Goal: Book appointment/travel/reservation

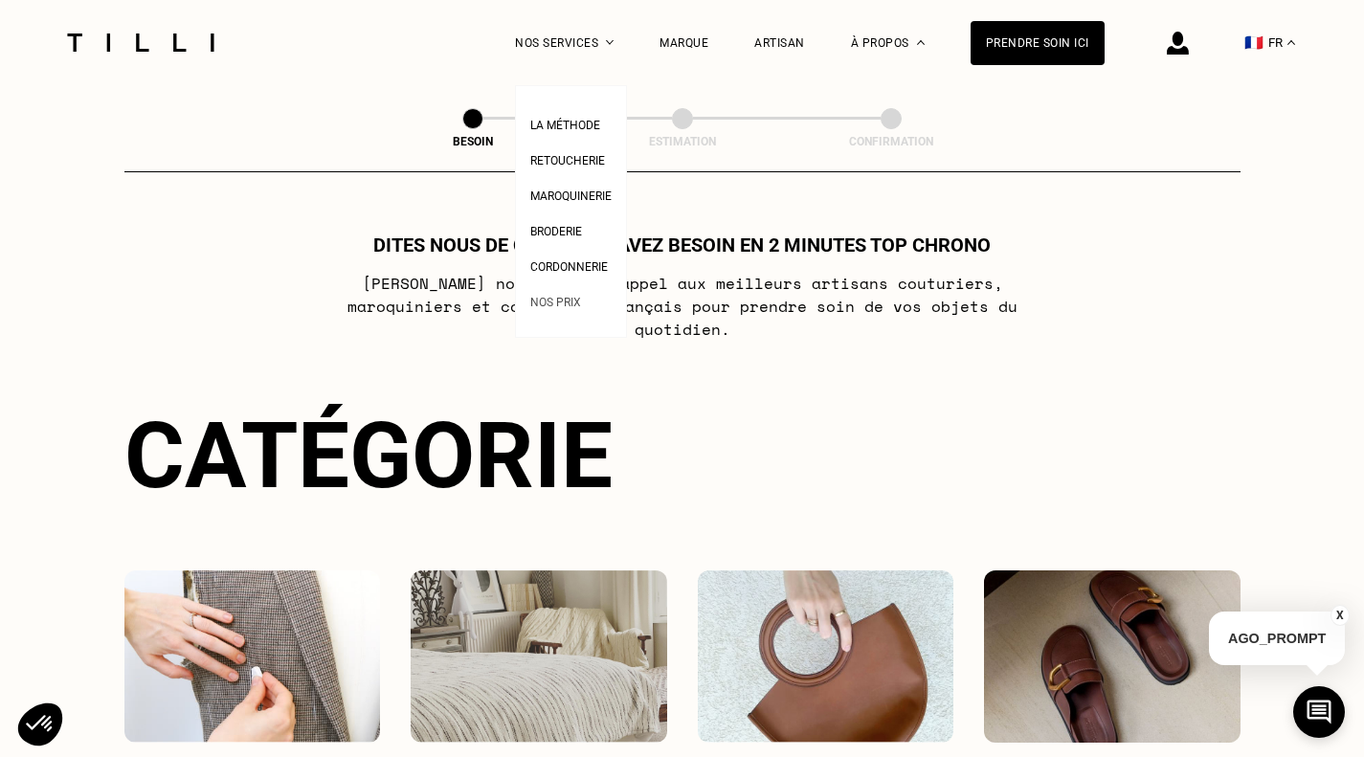
click at [566, 302] on span "Nos prix" at bounding box center [555, 302] width 51 height 13
select select "FR"
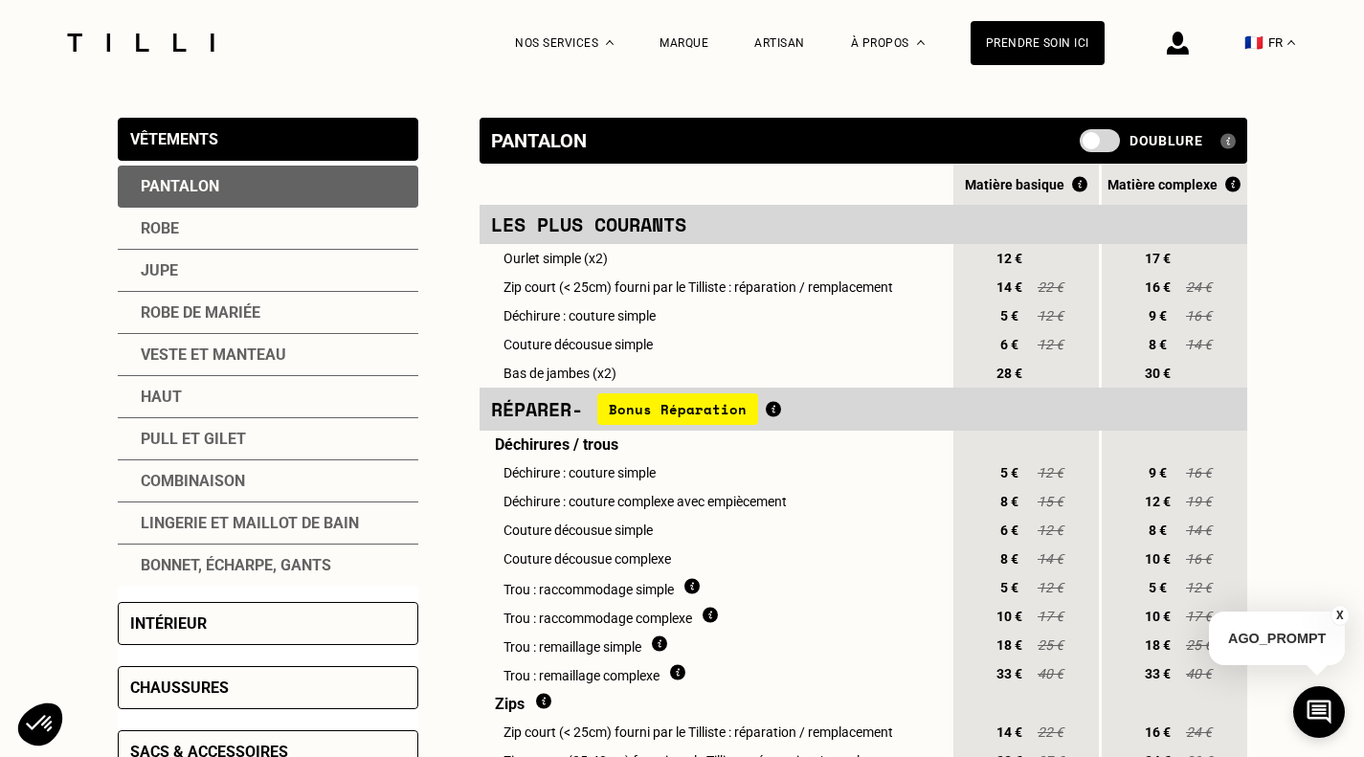
scroll to position [478, 0]
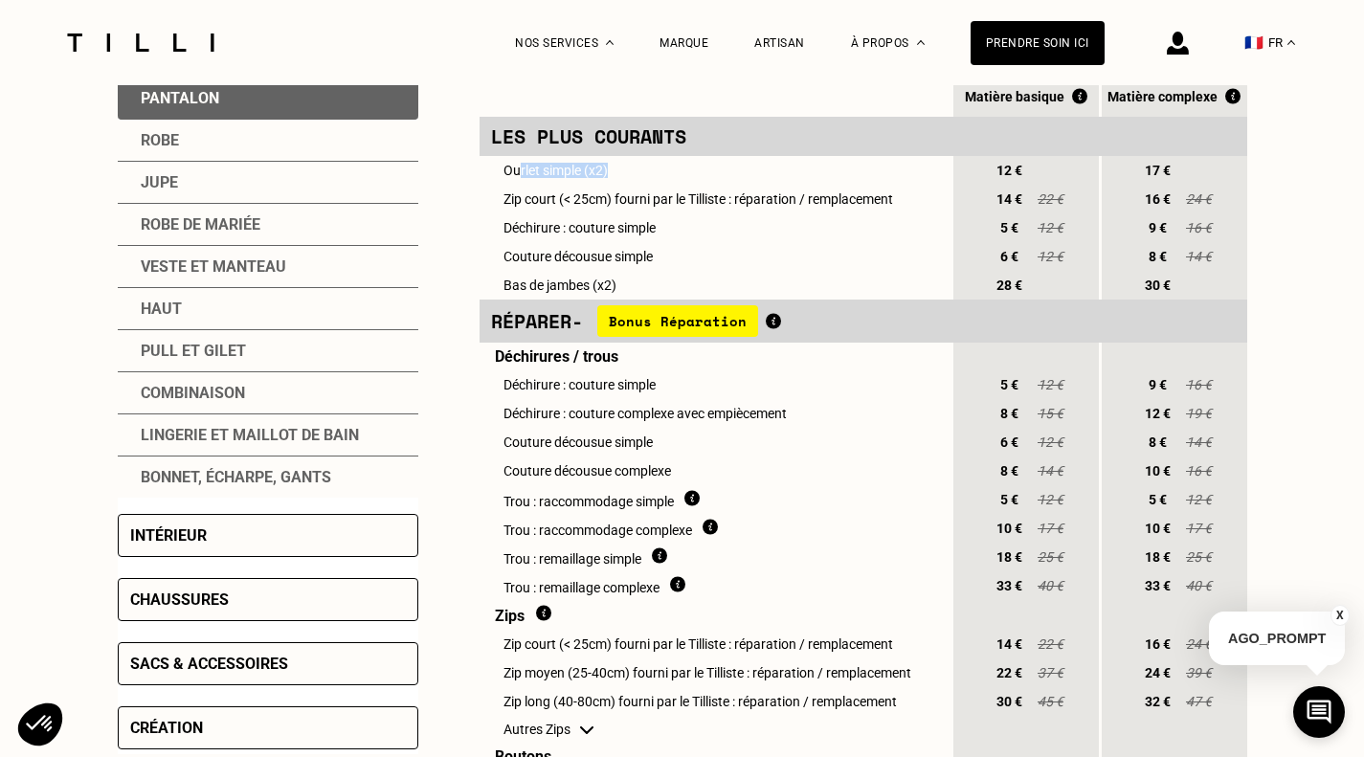
drag, startPoint x: 517, startPoint y: 176, endPoint x: 743, endPoint y: 170, distance: 225.9
click at [743, 170] on td "Ourlet simple (x2)" at bounding box center [714, 170] width 471 height 29
click at [742, 180] on td "Ourlet simple (x2)" at bounding box center [714, 170] width 471 height 29
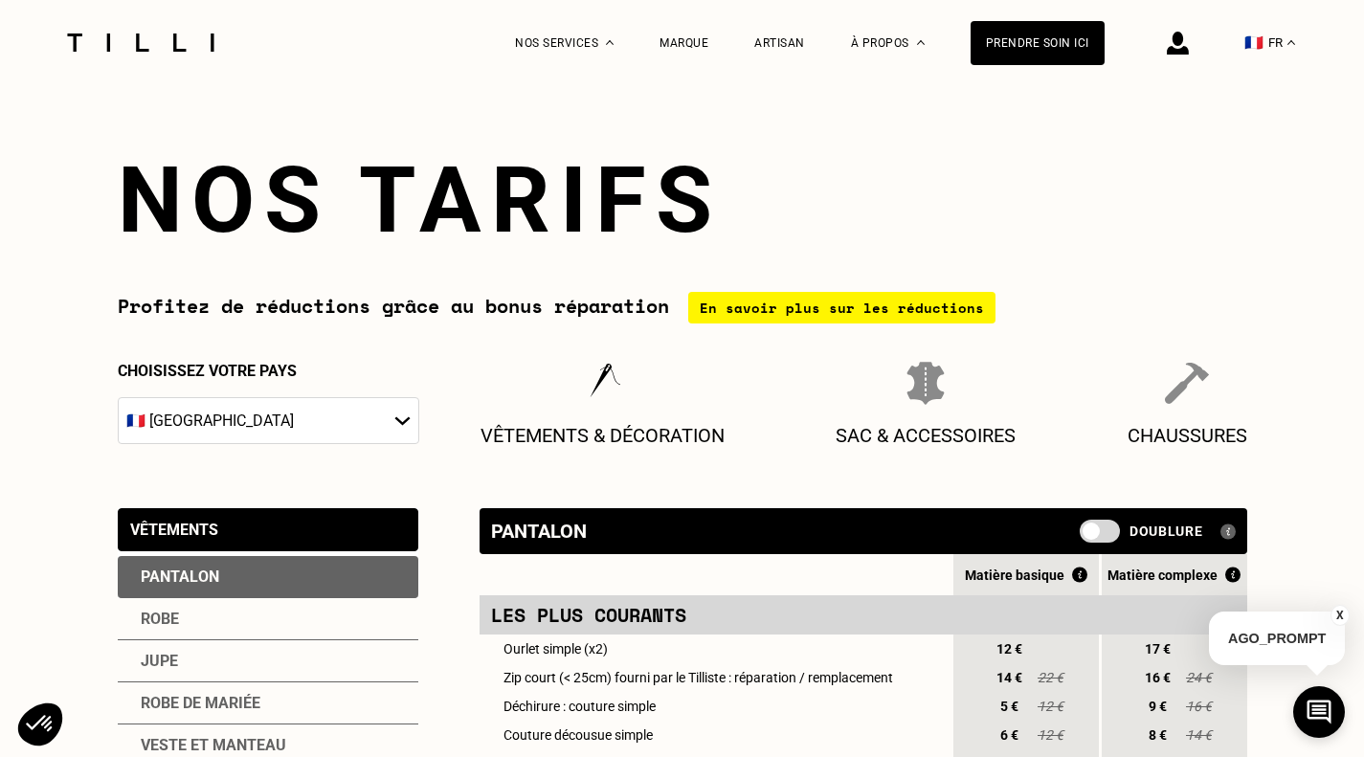
click at [158, 41] on img at bounding box center [140, 42] width 161 height 18
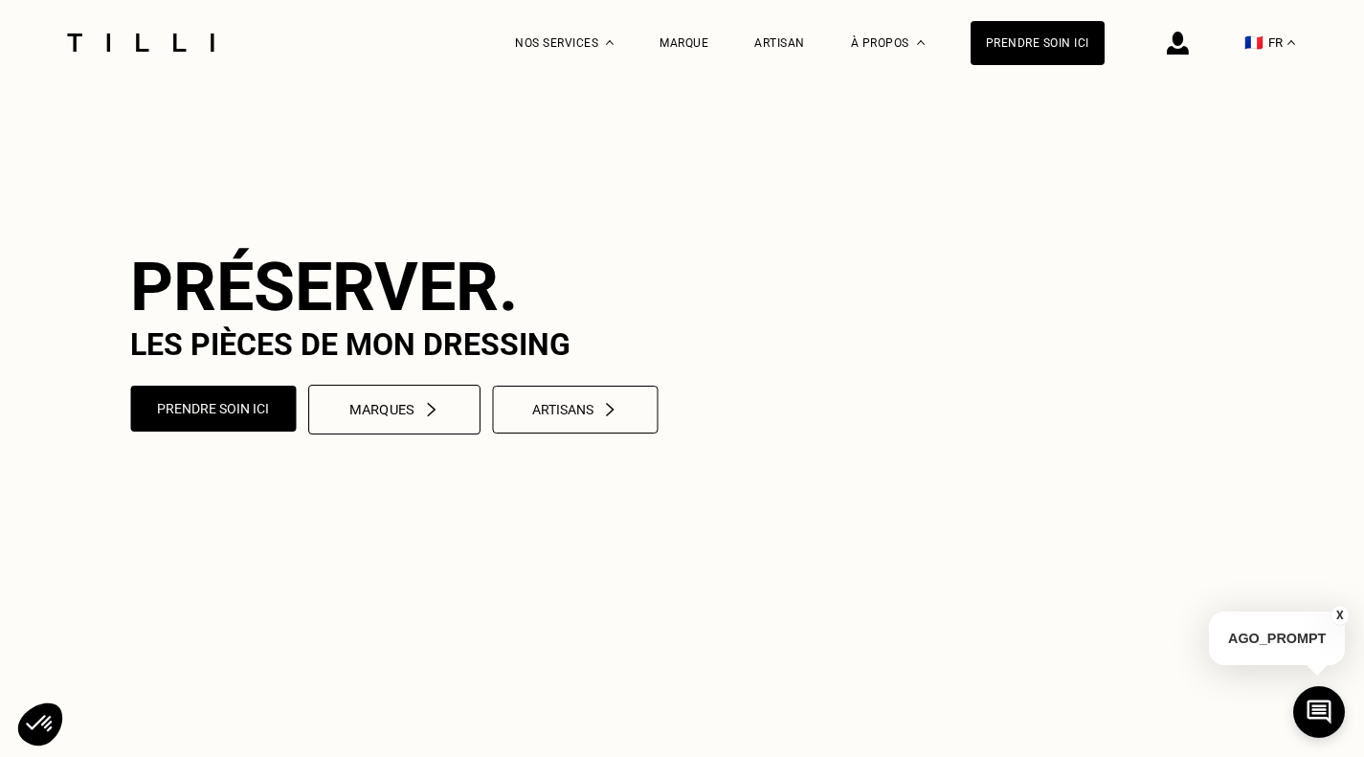
click at [412, 418] on div "Marques" at bounding box center [394, 410] width 90 height 16
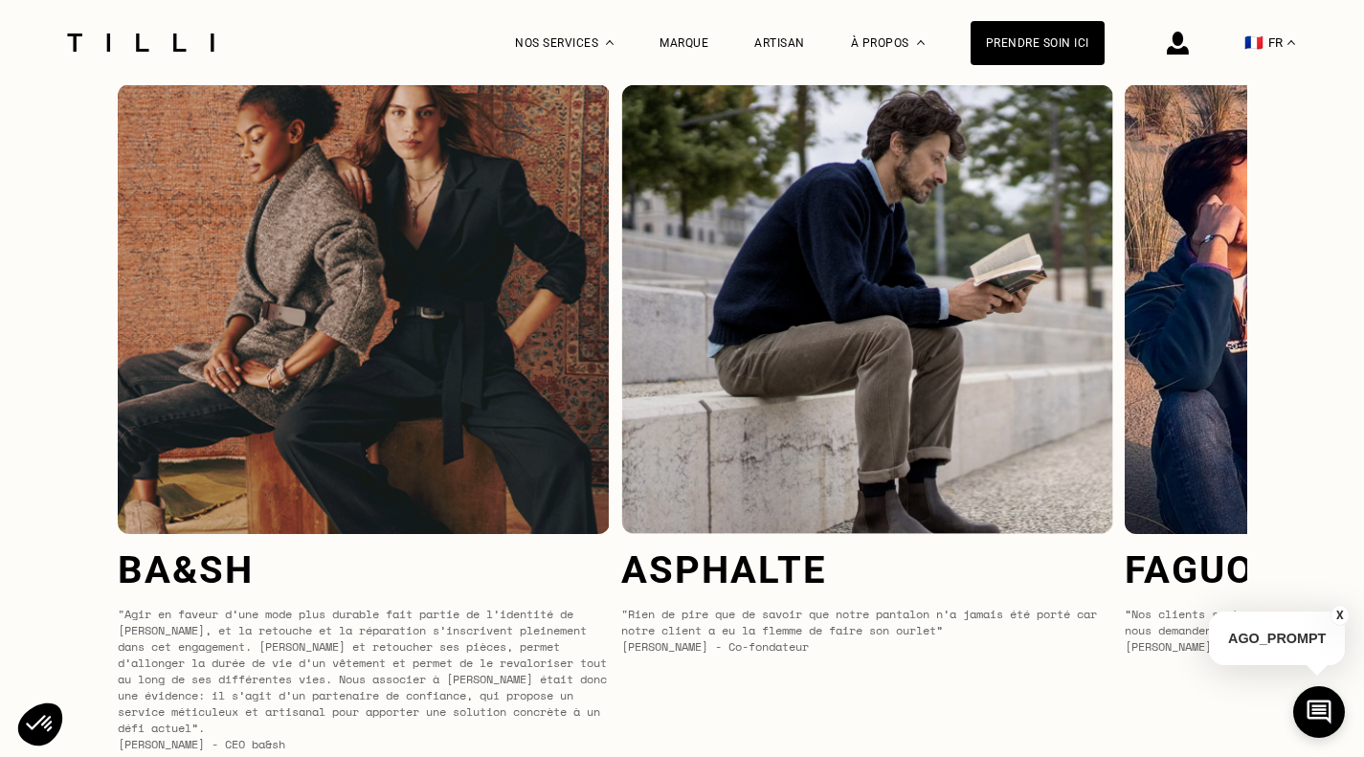
scroll to position [7795, 0]
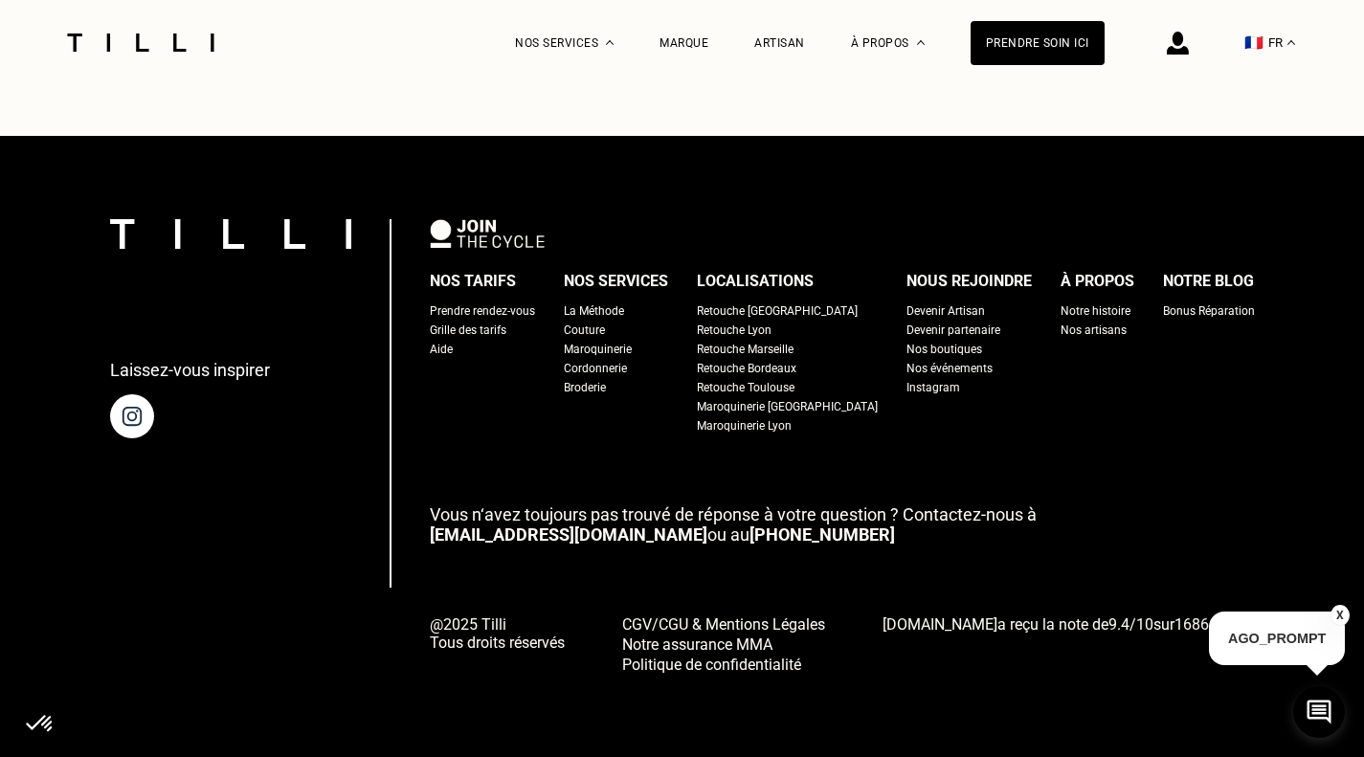
click at [776, 310] on div "Retouche [GEOGRAPHIC_DATA]" at bounding box center [777, 310] width 161 height 19
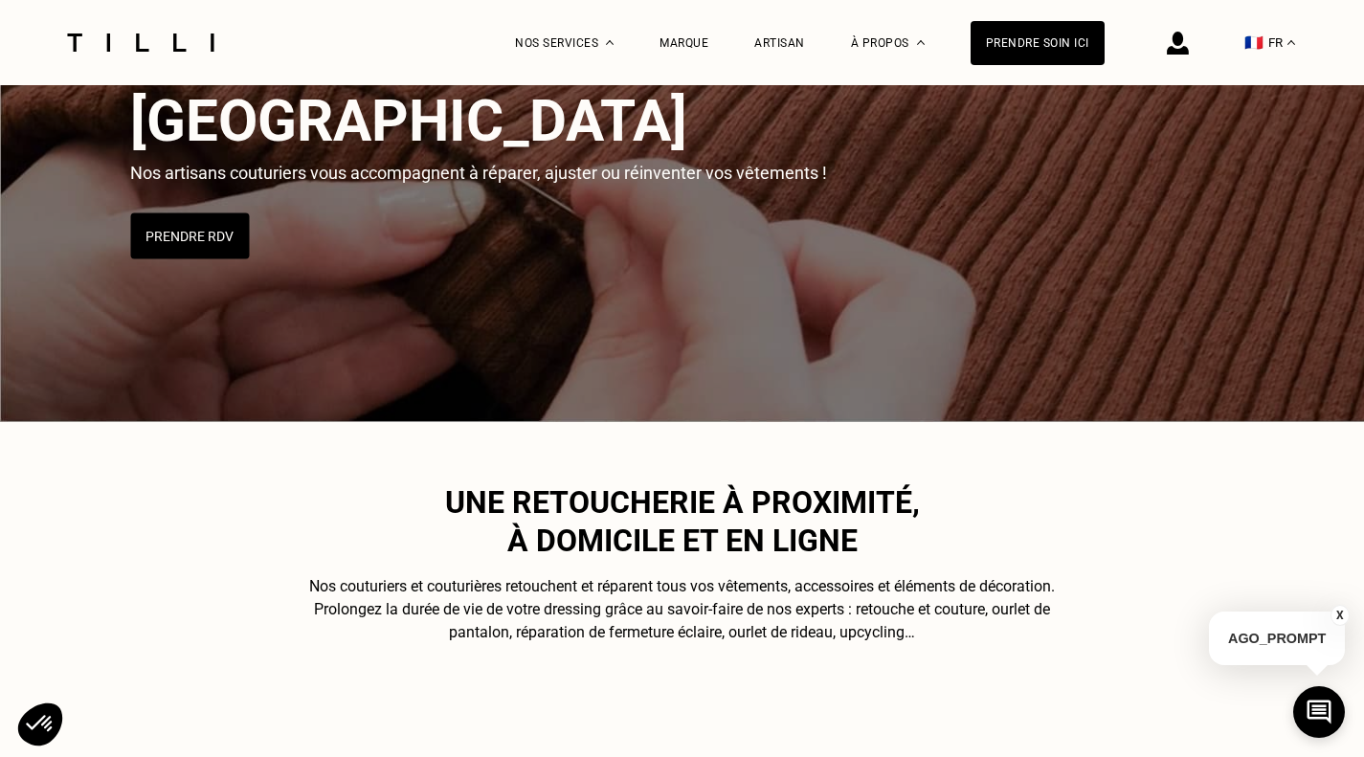
scroll to position [96, 0]
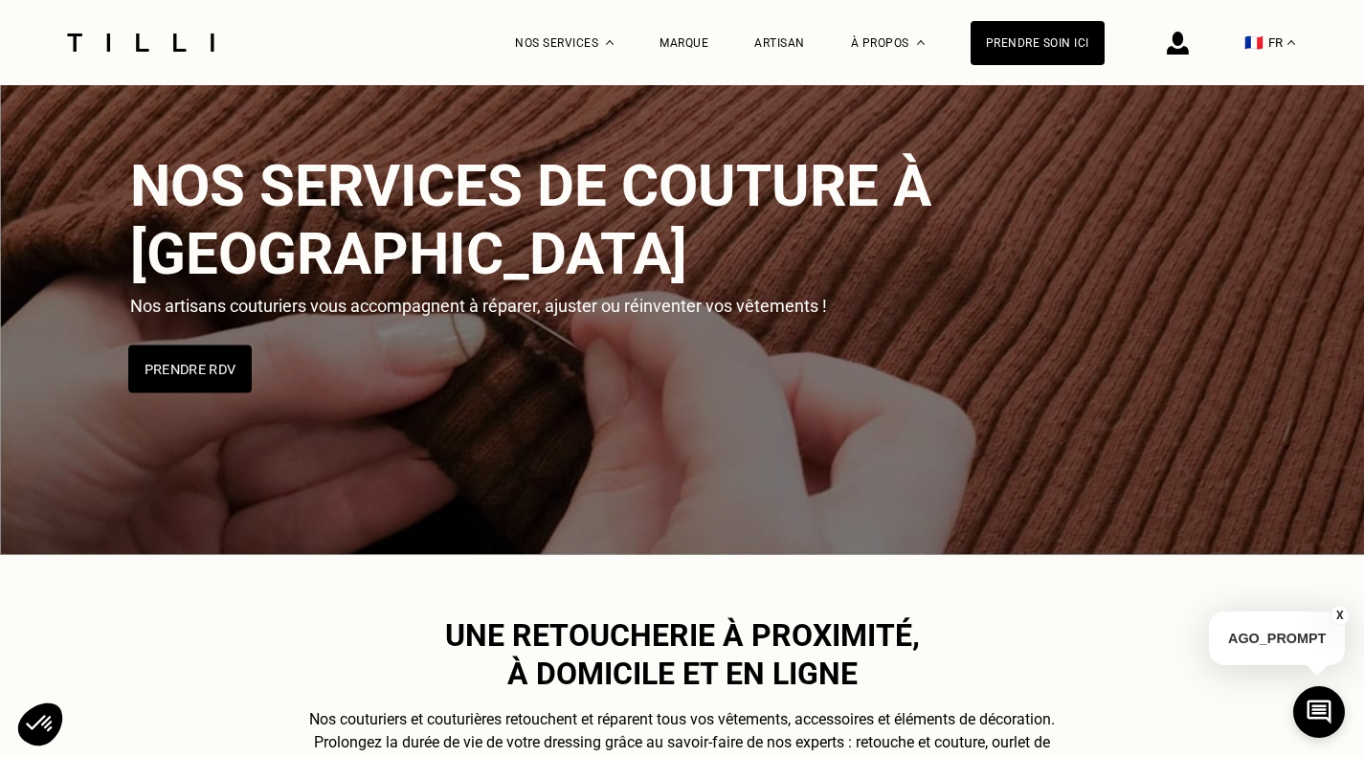
click at [184, 345] on button "Prendre RDV" at bounding box center [189, 369] width 123 height 48
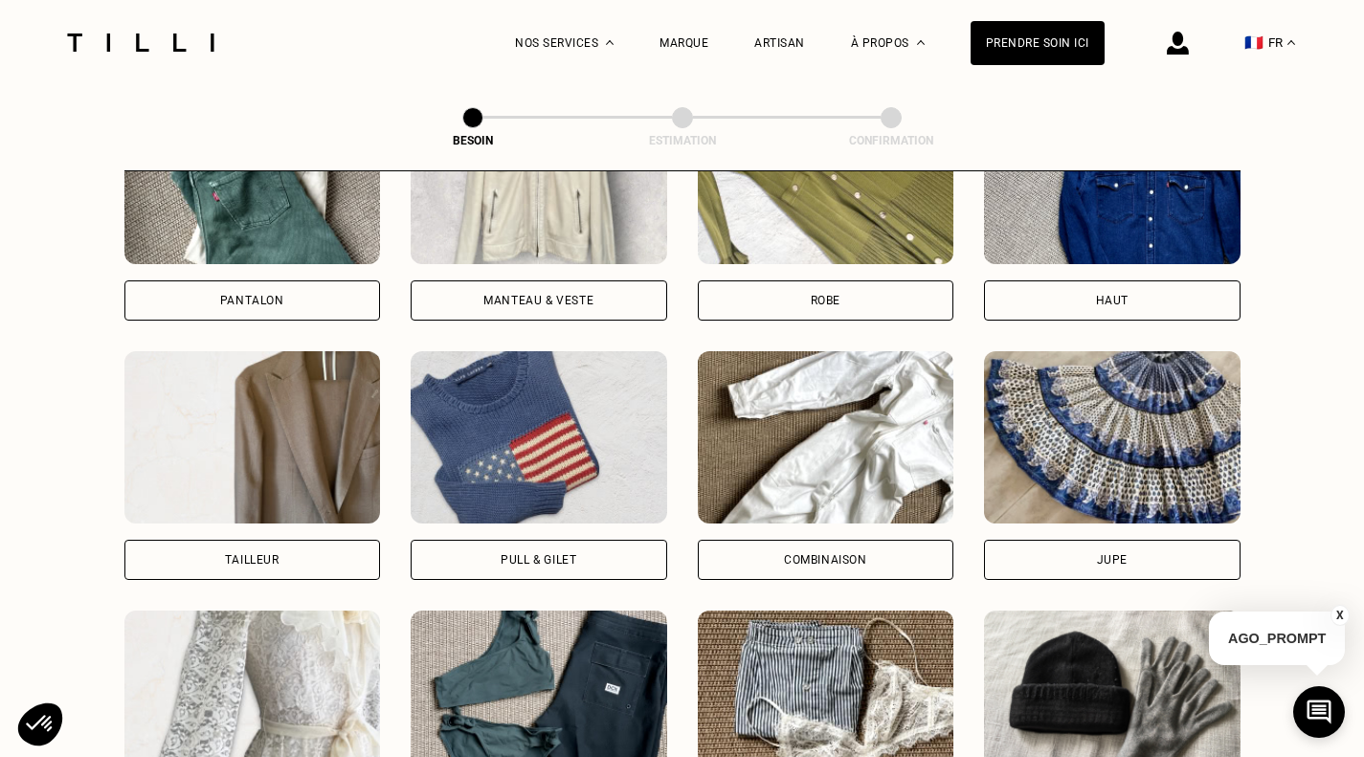
scroll to position [817, 0]
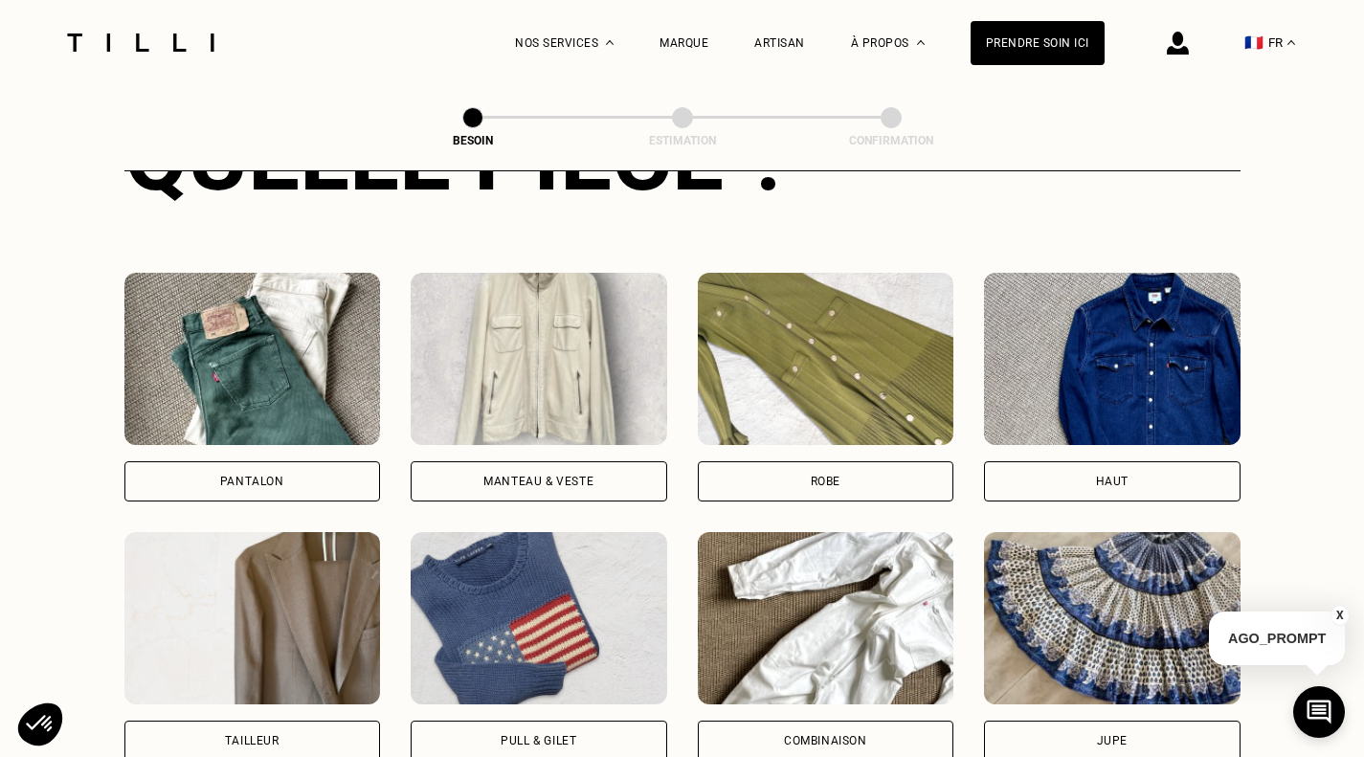
click at [241, 461] on div "Pantalon" at bounding box center [252, 481] width 256 height 40
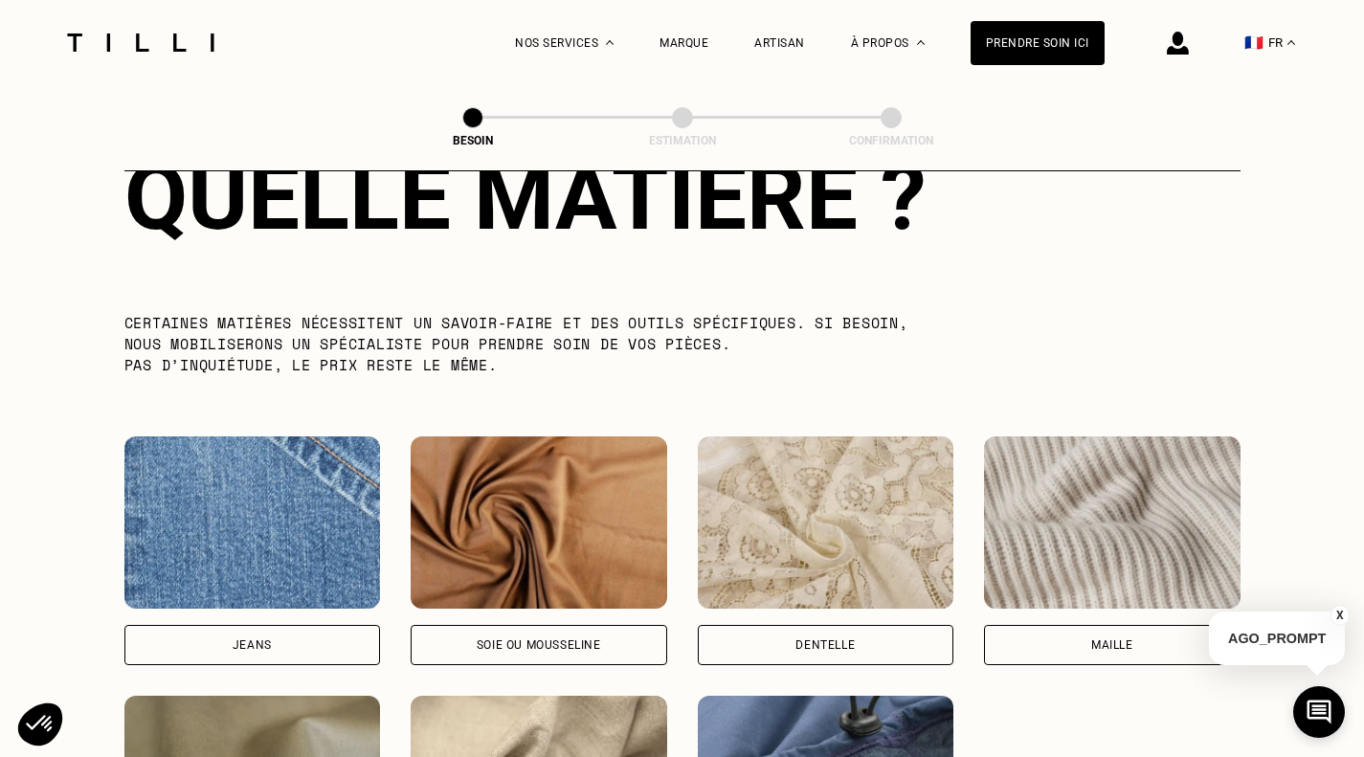
scroll to position [2050, 0]
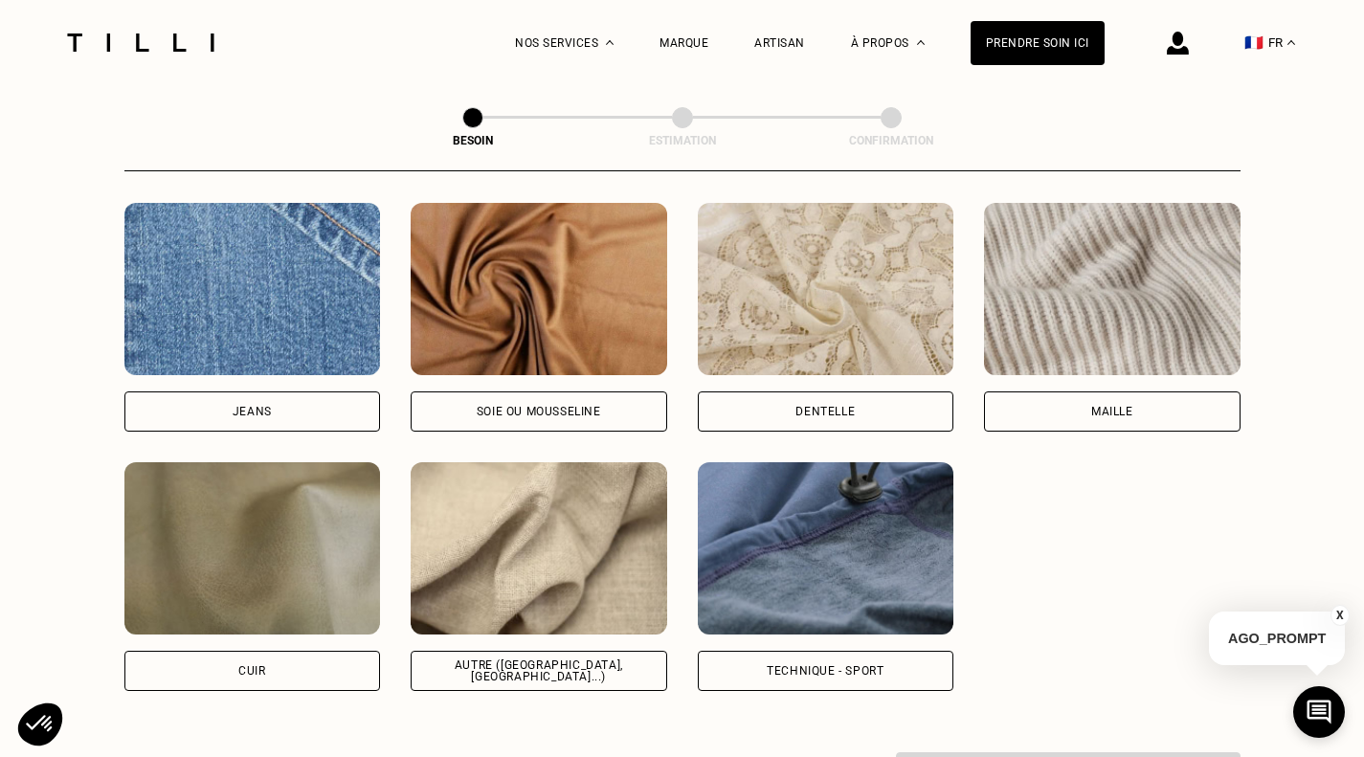
click at [509, 663] on div "Autre ([GEOGRAPHIC_DATA], [GEOGRAPHIC_DATA]...)" at bounding box center [539, 670] width 224 height 23
select select "FR"
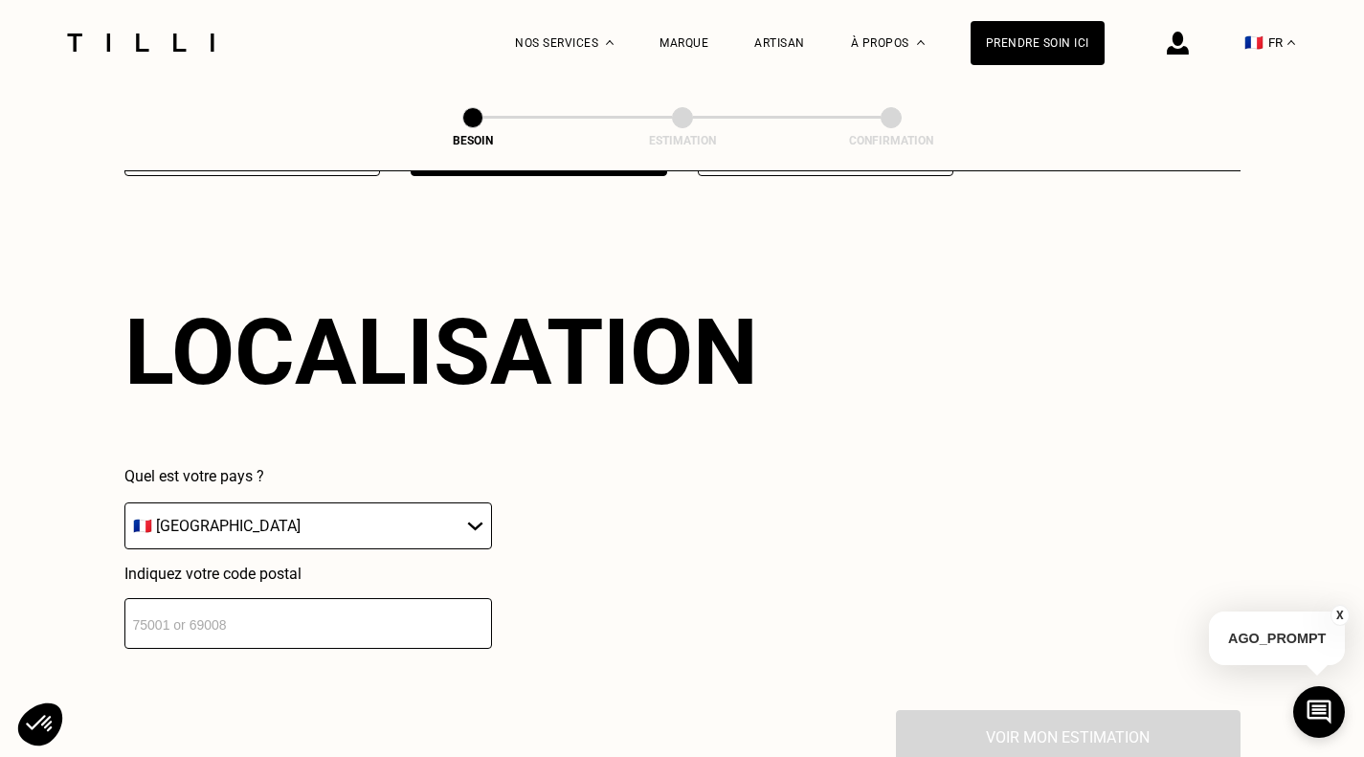
scroll to position [2574, 0]
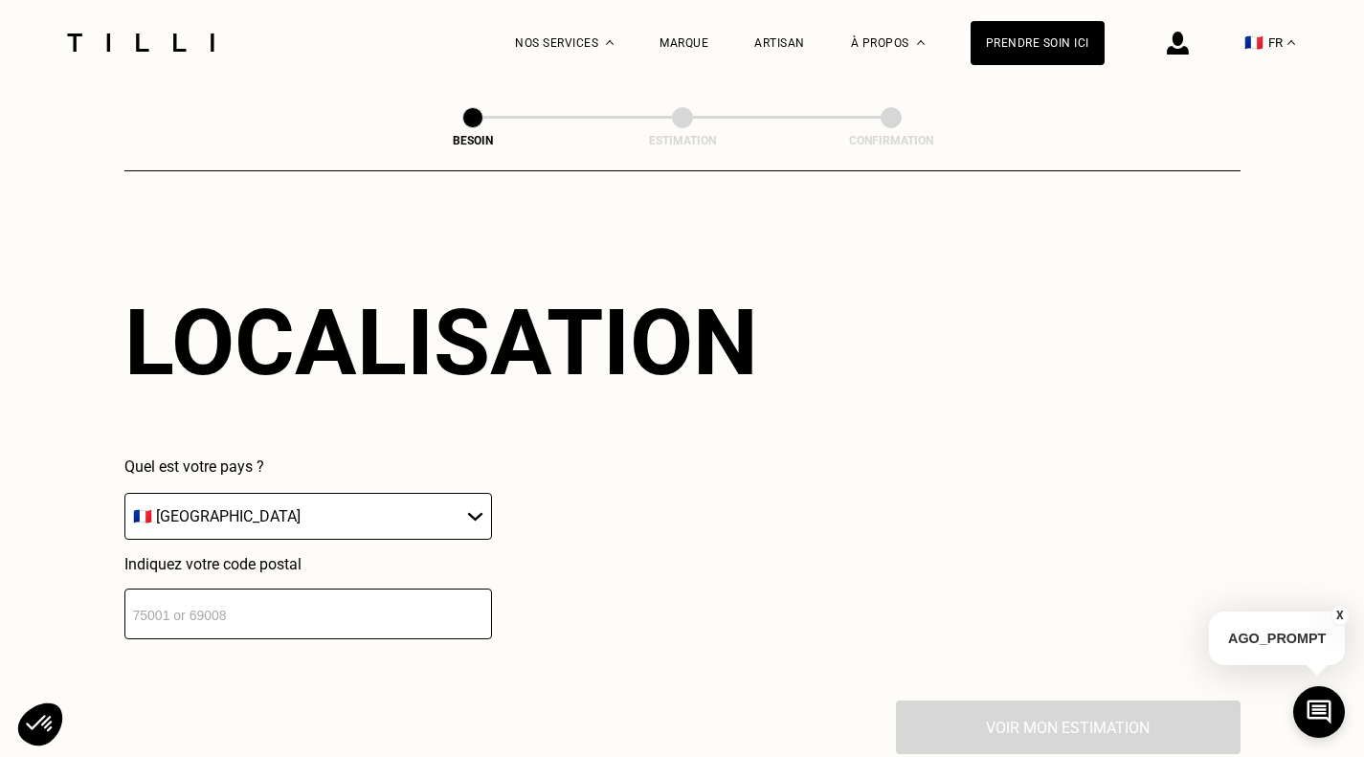
click at [318, 612] on input "number" at bounding box center [307, 614] width 367 height 51
type input "75014"
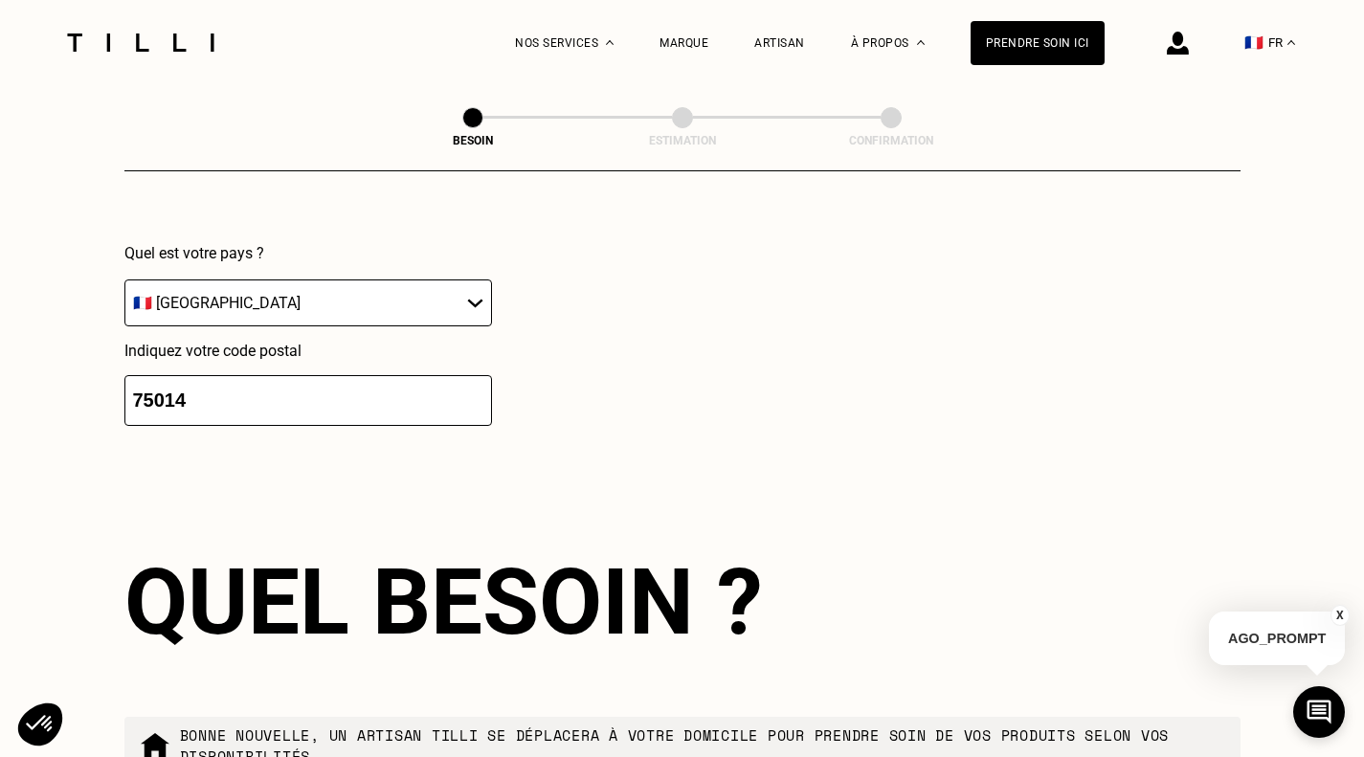
scroll to position [2667, 0]
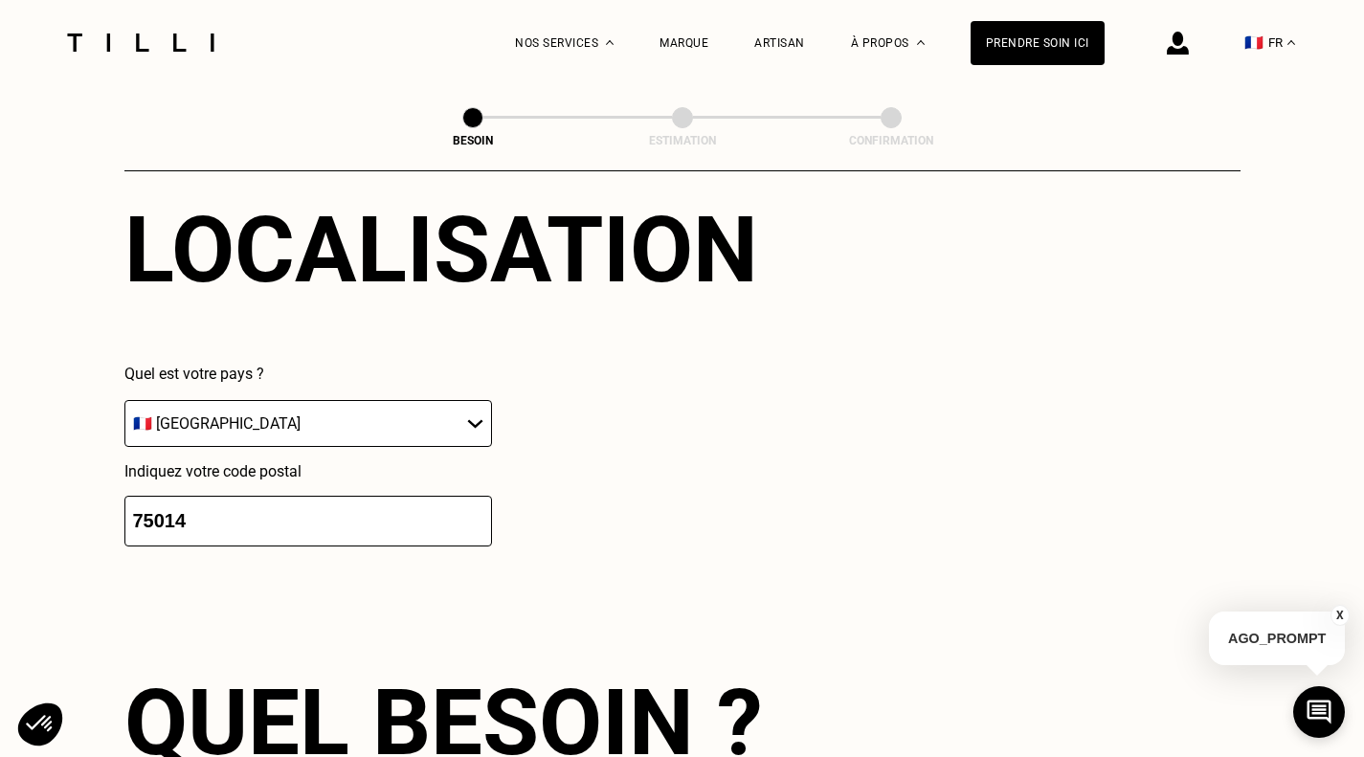
click at [259, 498] on input "75014" at bounding box center [307, 521] width 367 height 51
click at [629, 517] on div "Quel est votre pays ? 🇩🇪 [GEOGRAPHIC_DATA] 🇦🇹 [GEOGRAPHIC_DATA] 🇧🇪 [GEOGRAPHIC_…" at bounding box center [440, 456] width 633 height 182
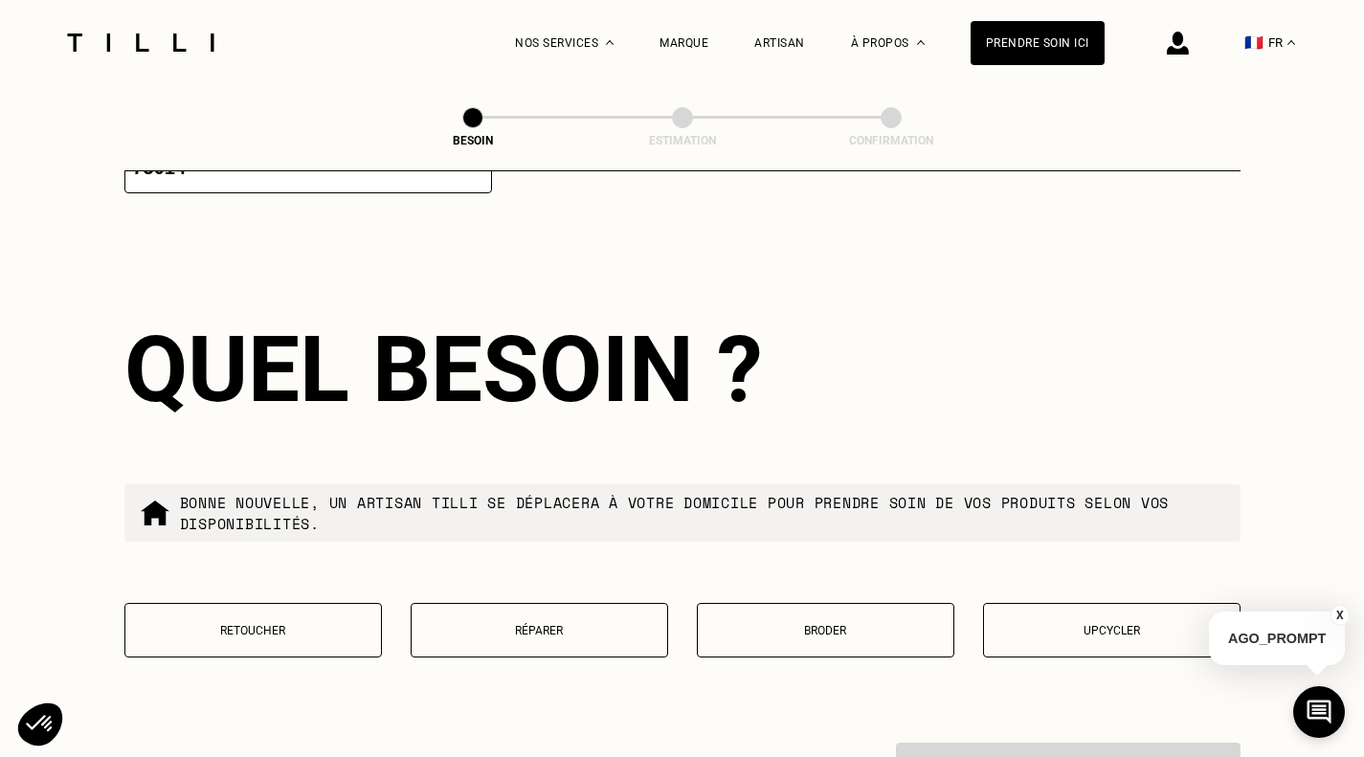
scroll to position [3241, 0]
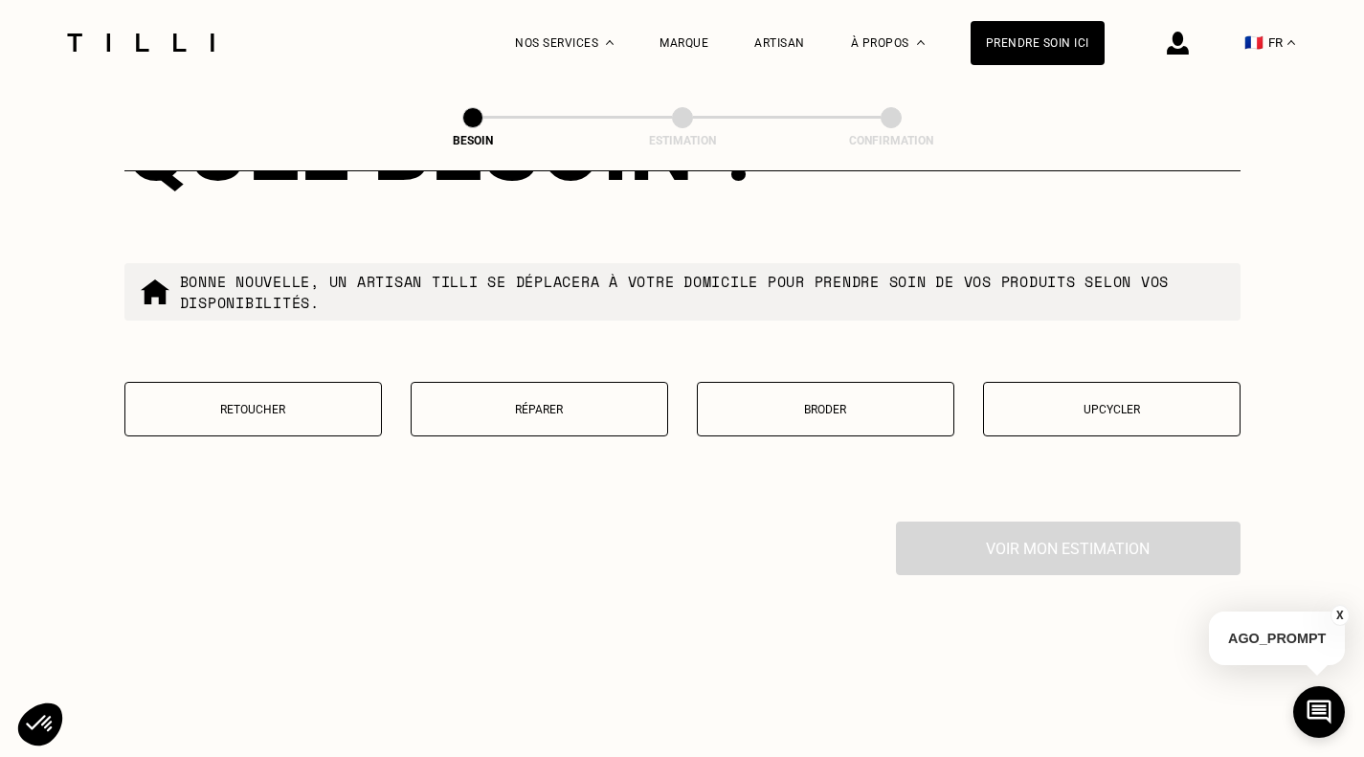
click at [252, 417] on button "Retoucher" at bounding box center [252, 409] width 257 height 55
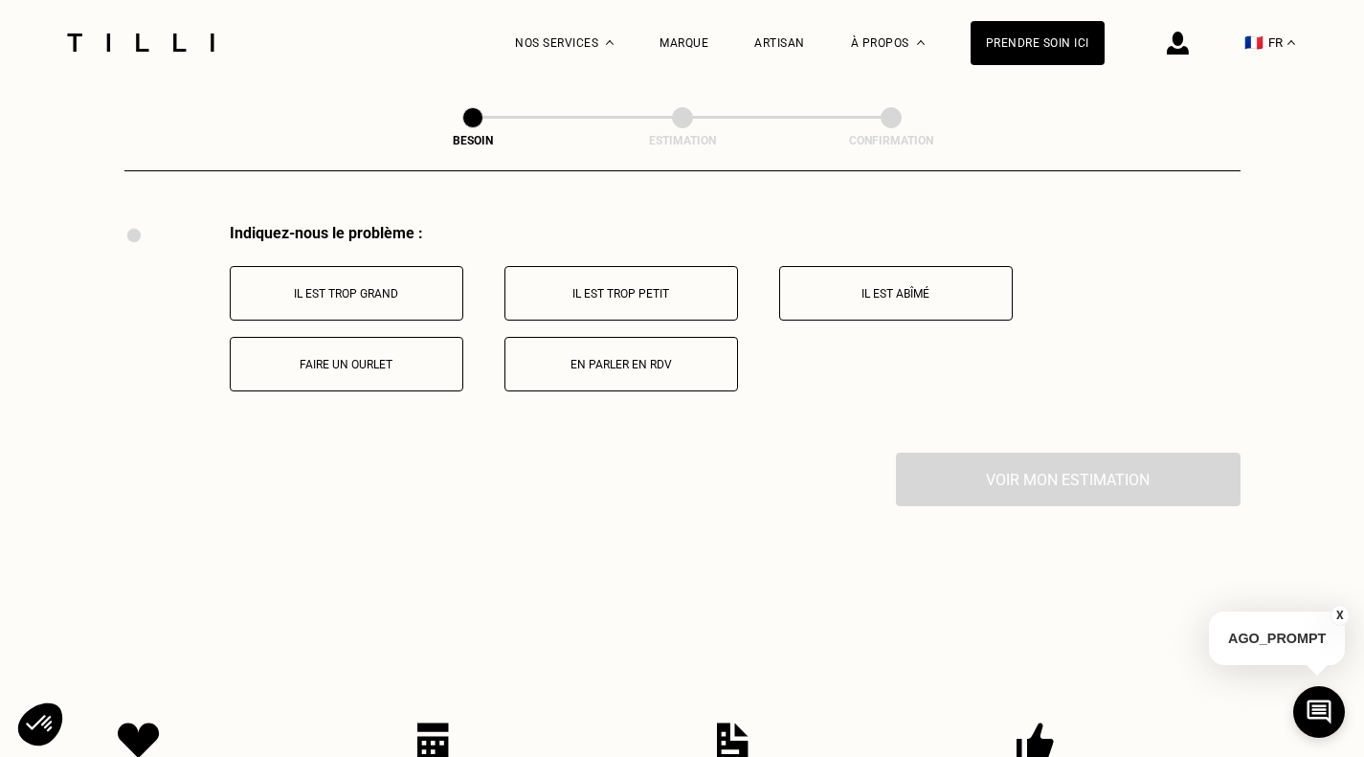
scroll to position [3542, 0]
click at [344, 285] on p "Il est trop grand" at bounding box center [346, 290] width 212 height 13
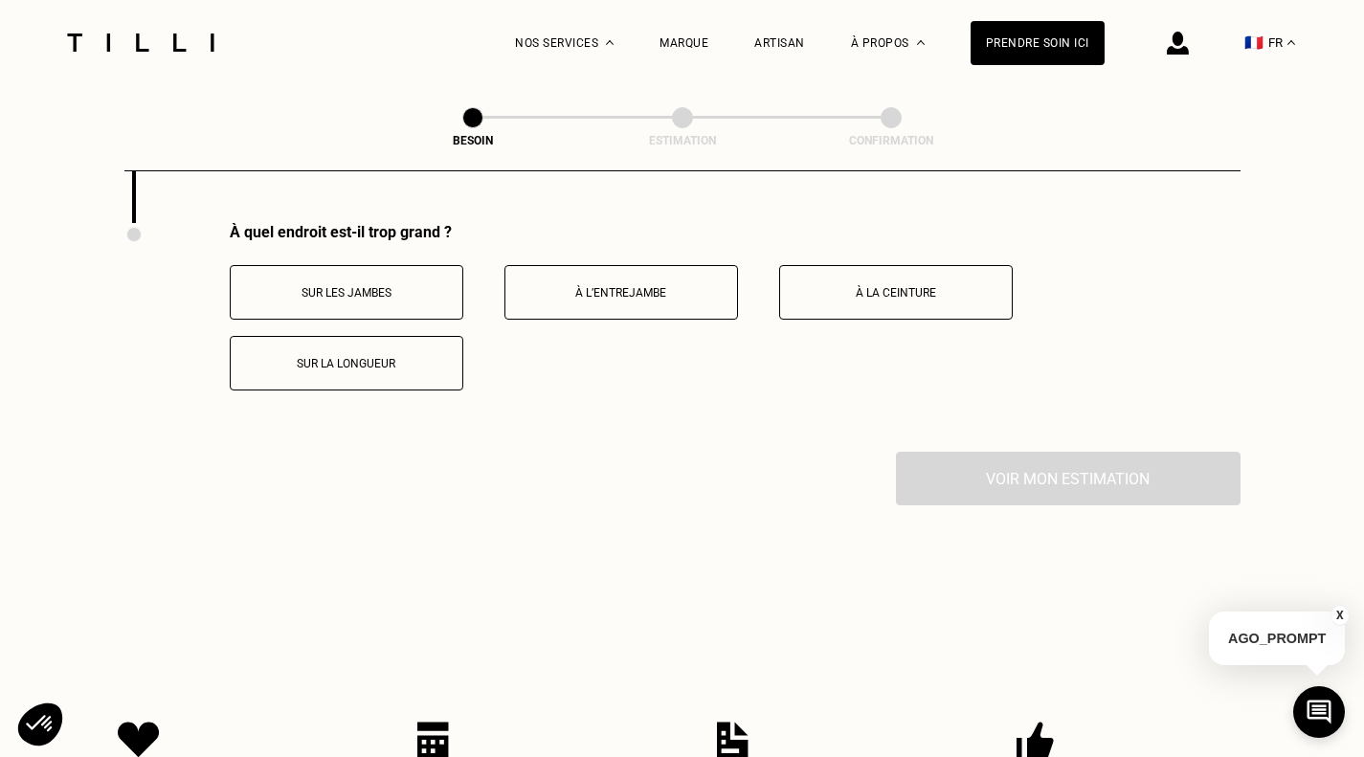
click at [336, 334] on div "Sur les jambes À l’entrejambe À la ceinture Sur la longueur" at bounding box center [735, 327] width 1011 height 125
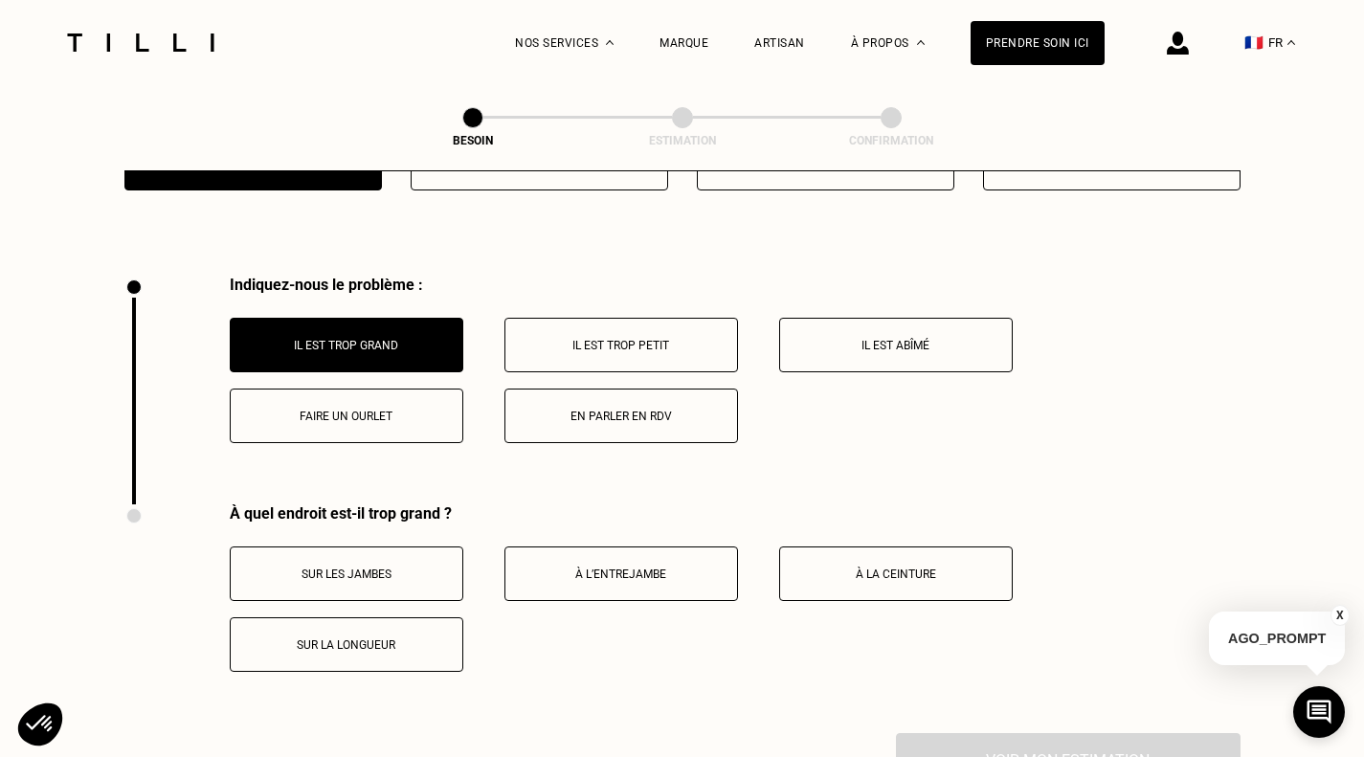
scroll to position [3483, 0]
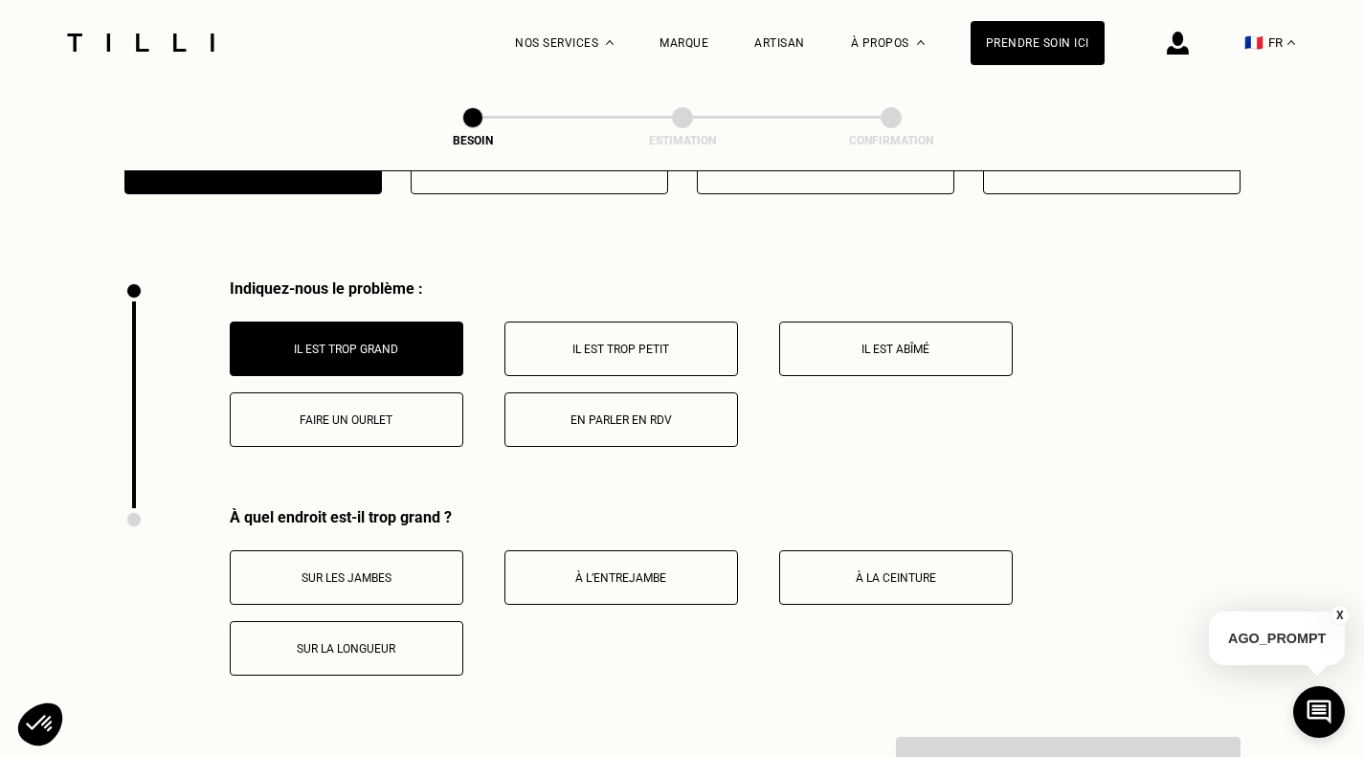
click at [336, 407] on button "Faire un ourlet" at bounding box center [346, 419] width 233 height 55
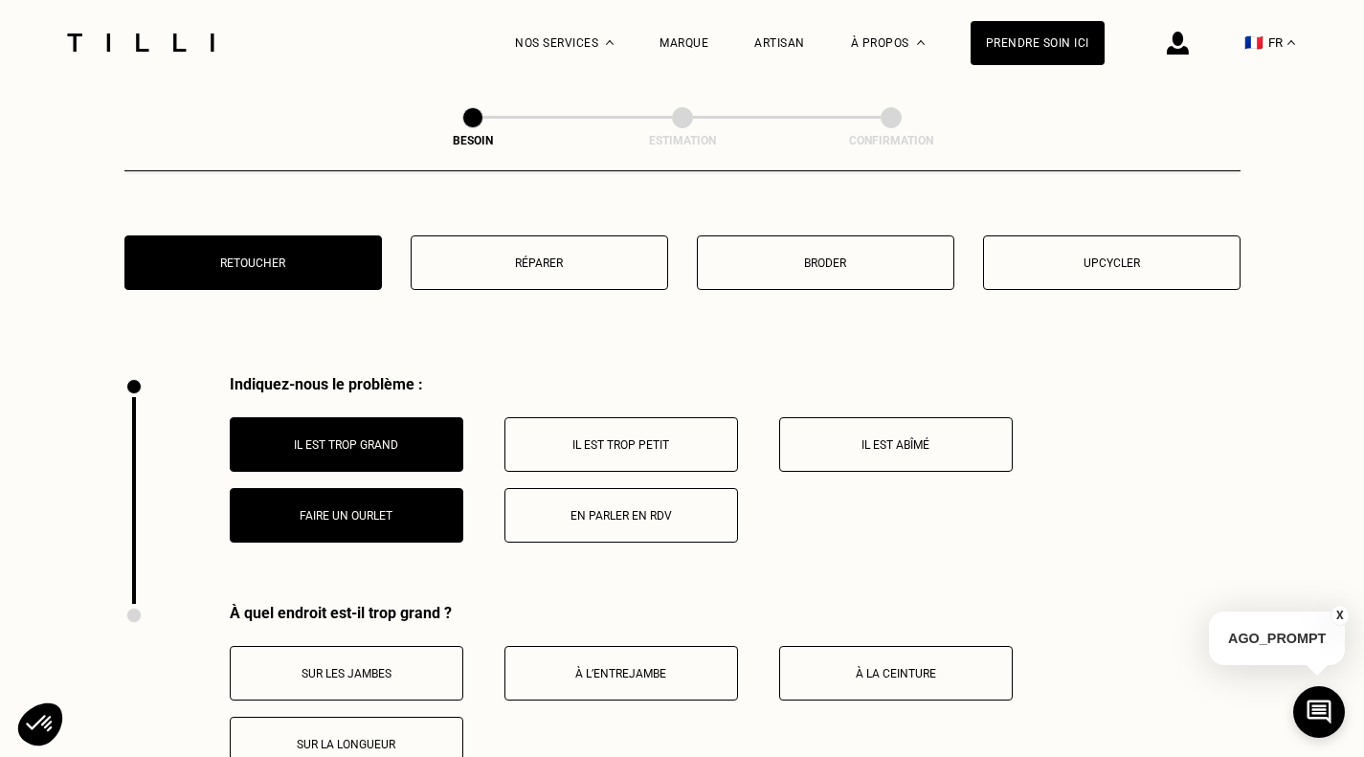
scroll to position [3388, 0]
click at [341, 438] on p "Il est trop grand" at bounding box center [346, 444] width 212 height 13
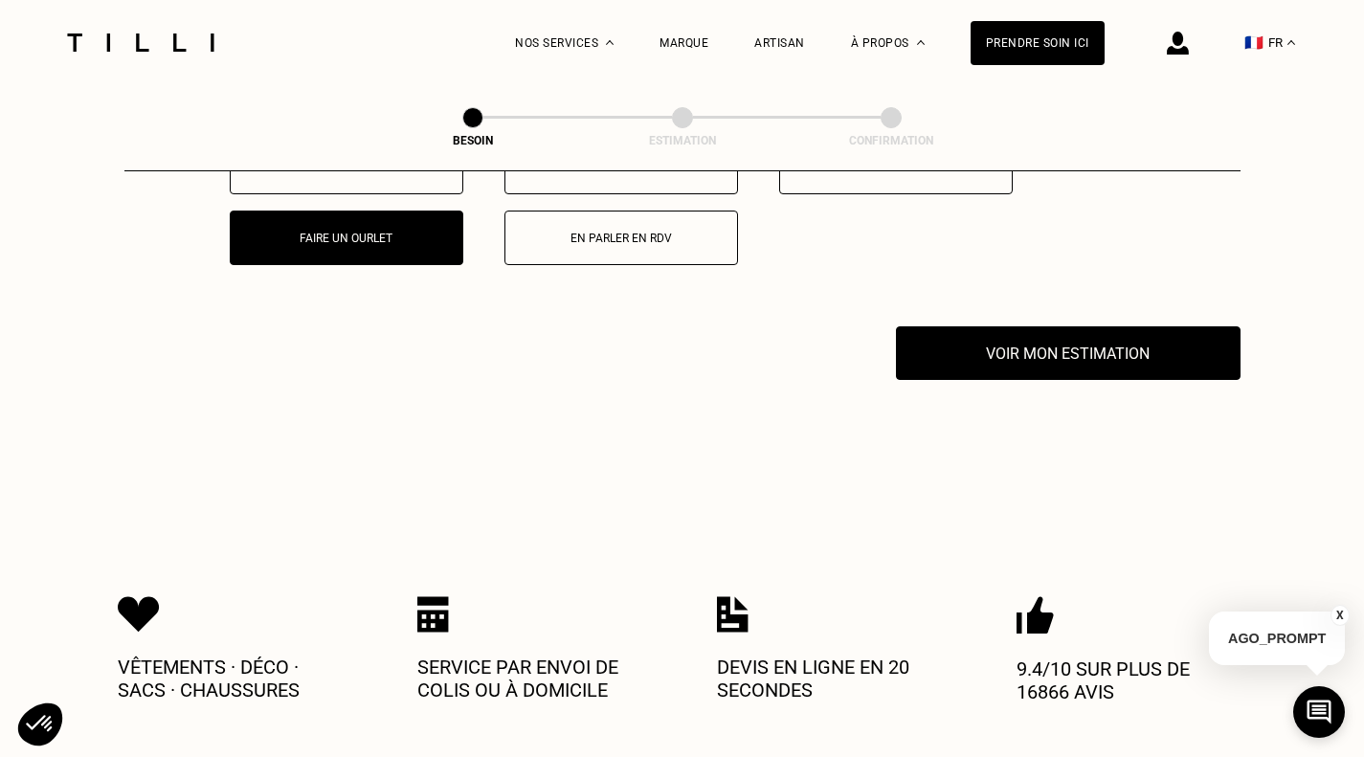
scroll to position [3579, 0]
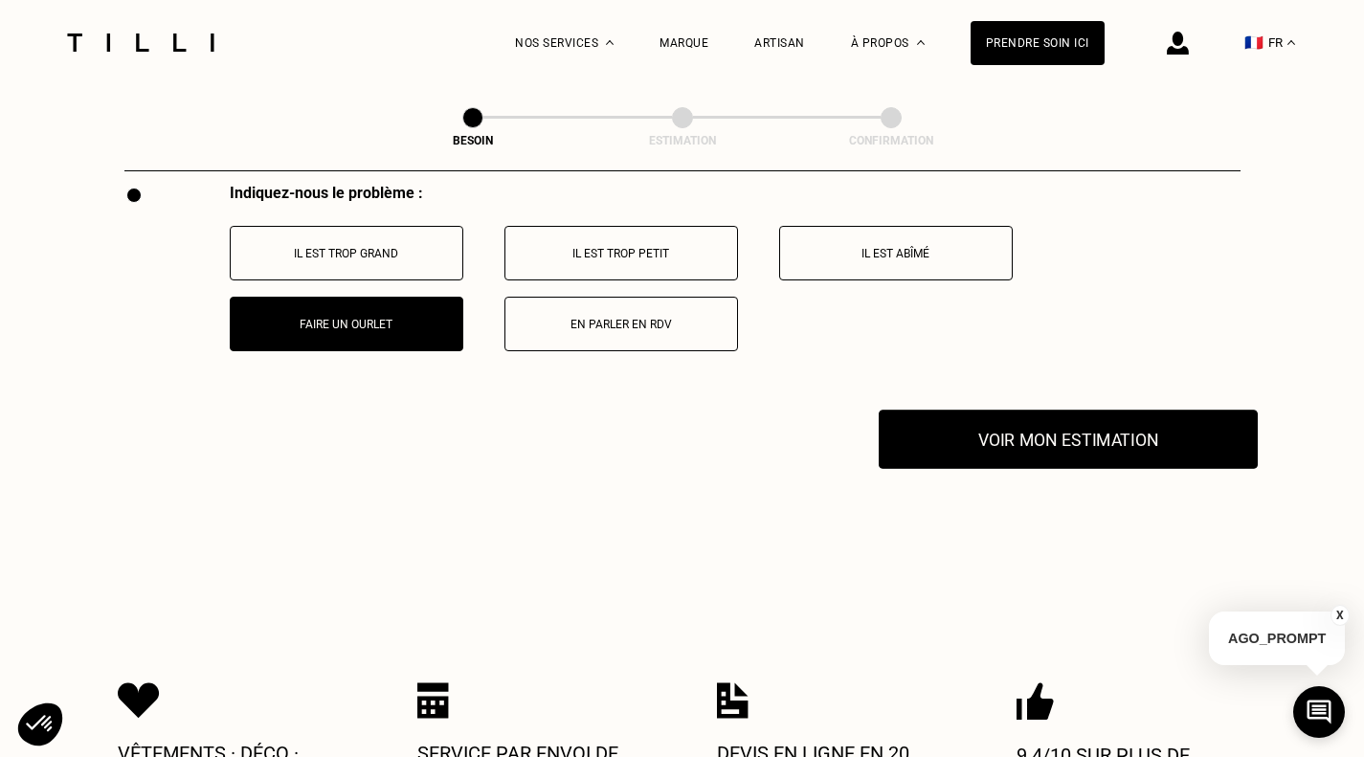
click at [1053, 427] on button "Voir mon estimation" at bounding box center [1067, 439] width 379 height 59
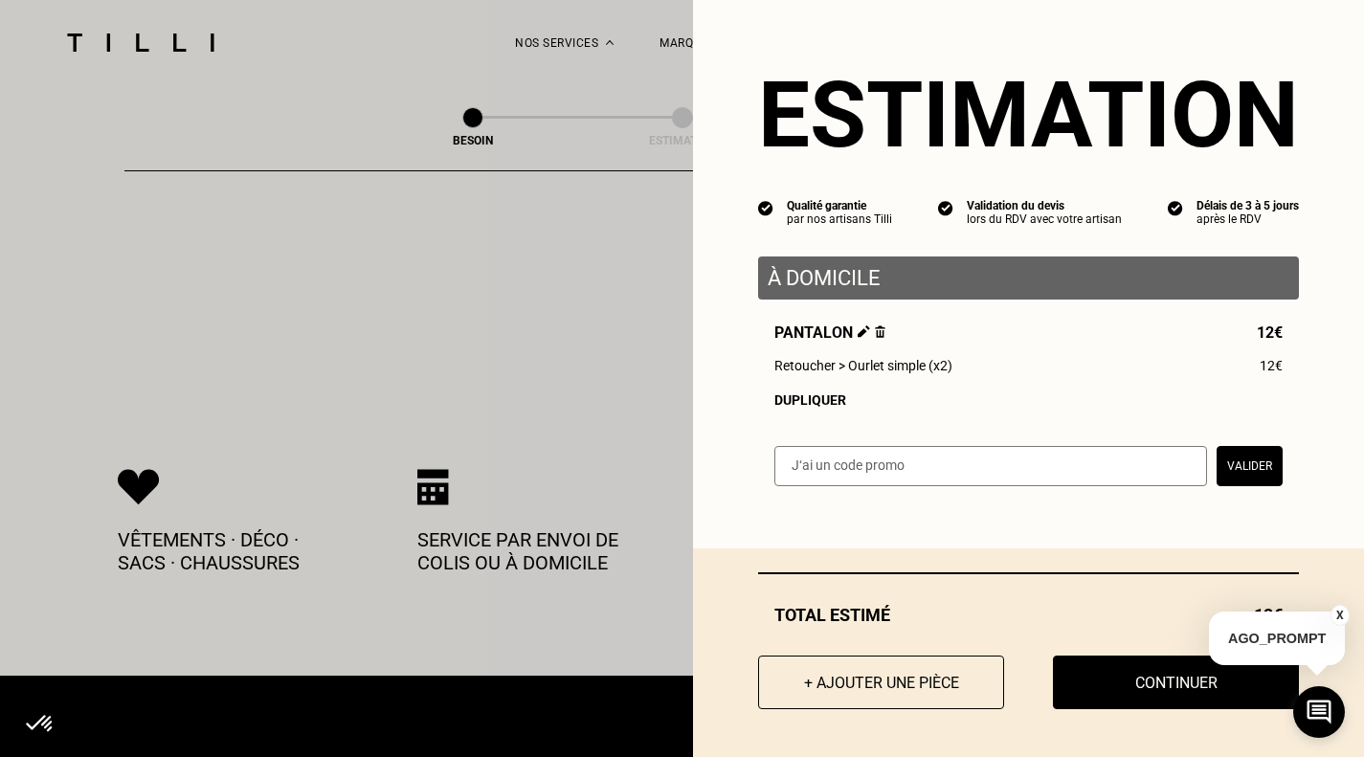
scroll to position [3770, 0]
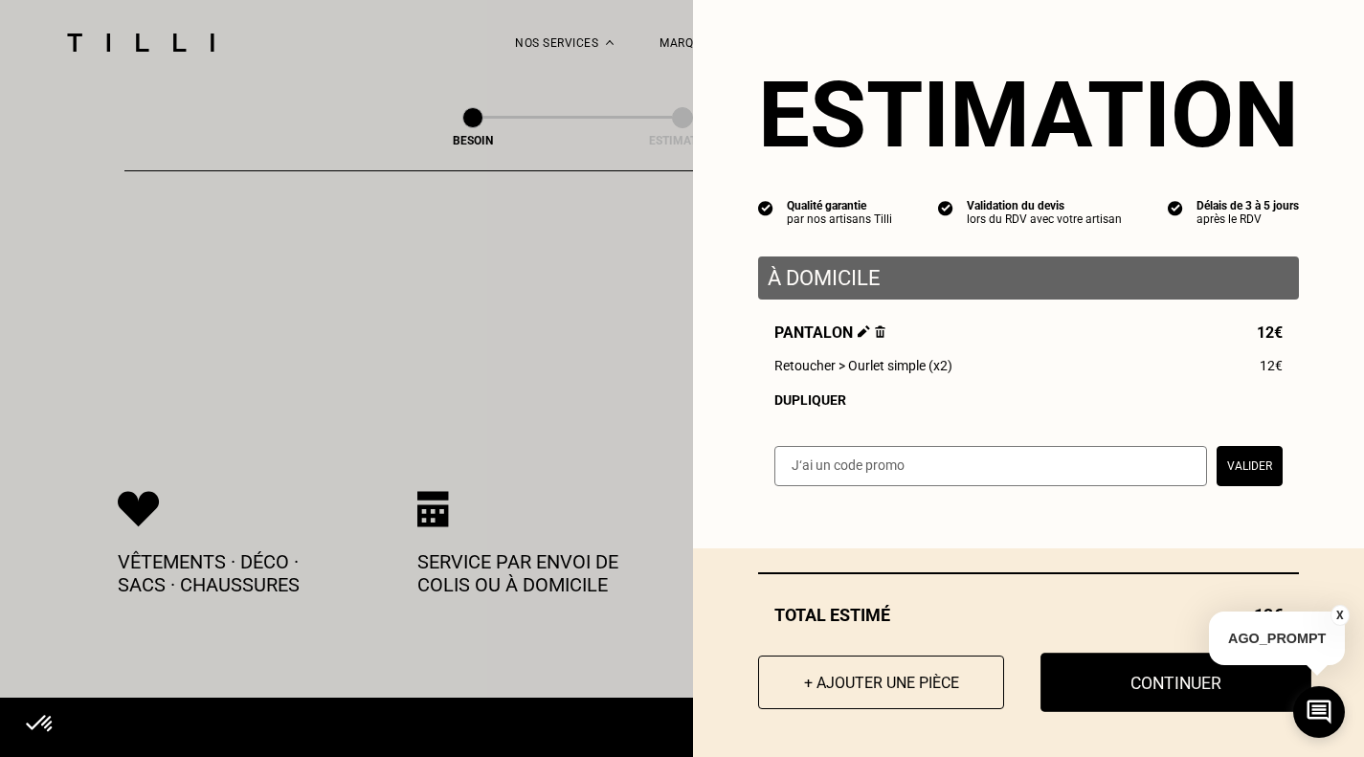
click at [1125, 674] on button "Continuer" at bounding box center [1175, 682] width 271 height 59
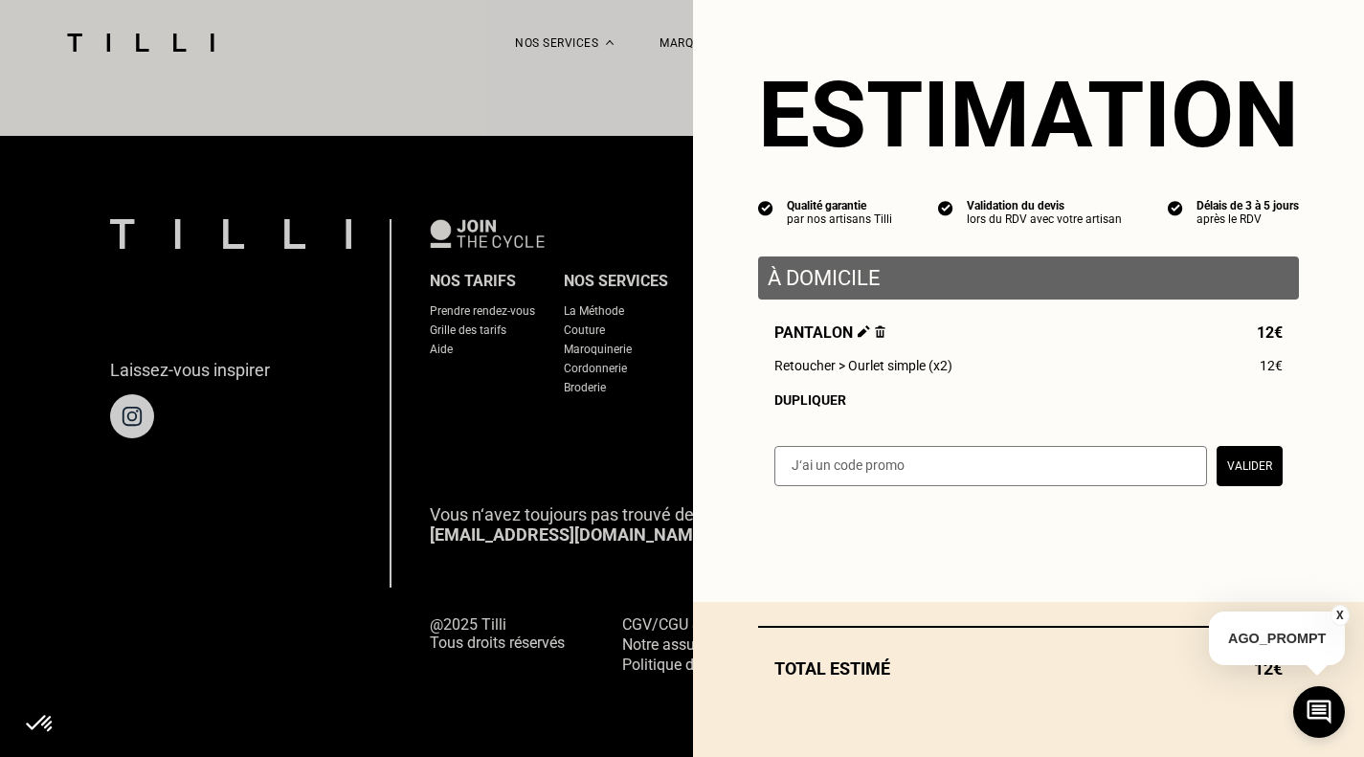
scroll to position [1181, 0]
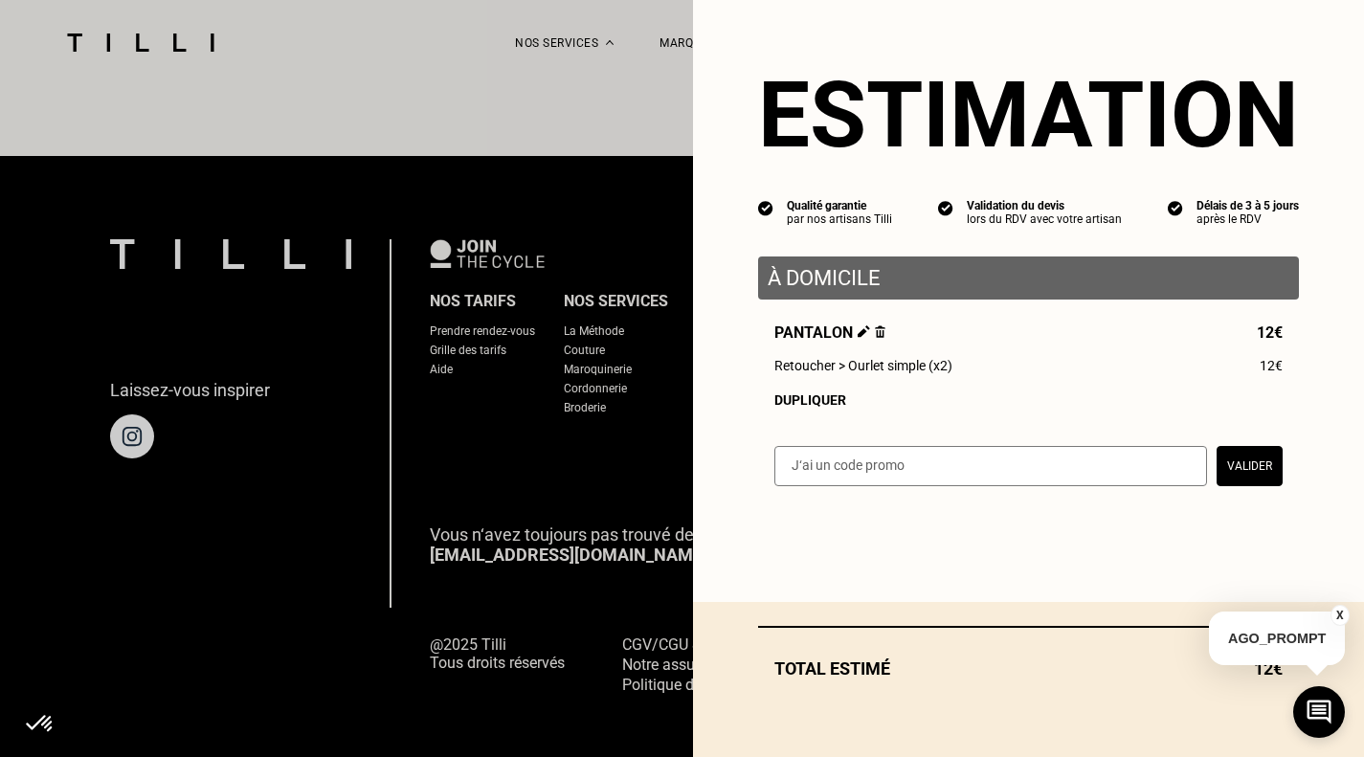
select select "FR"
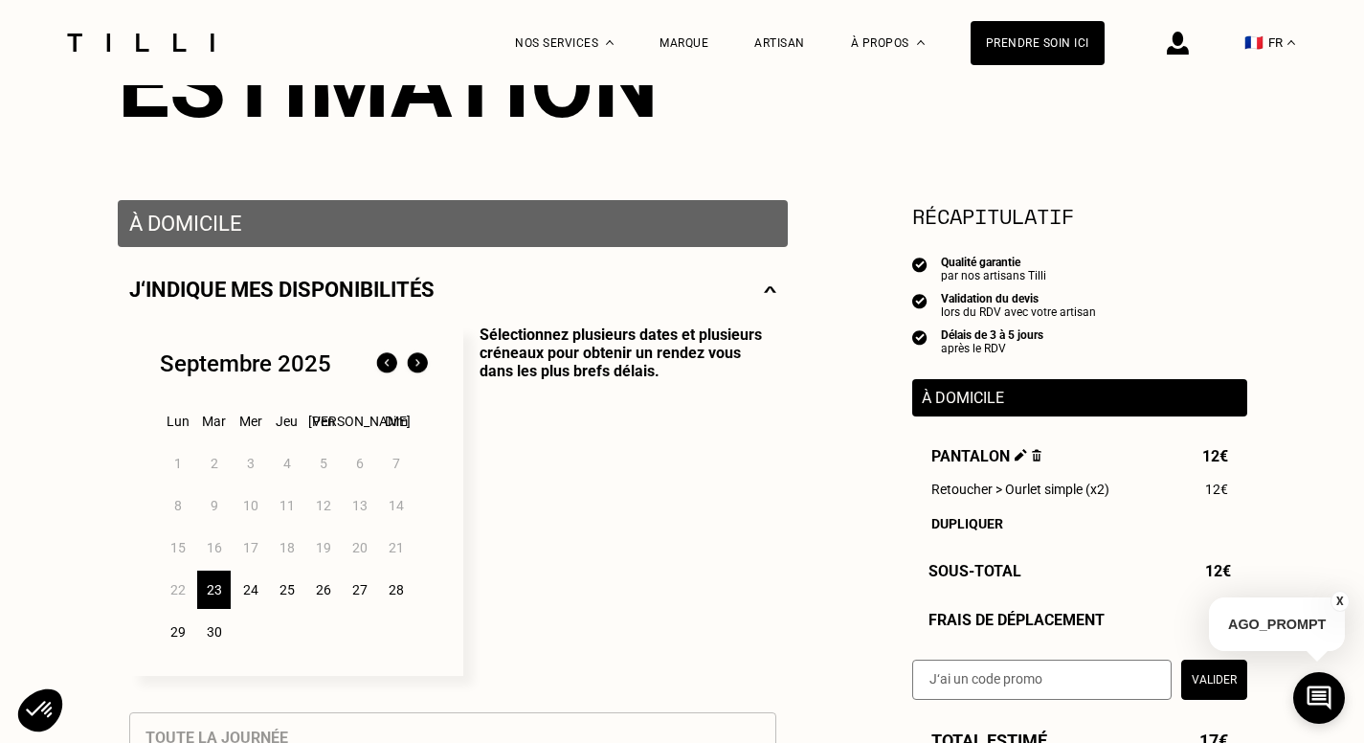
scroll to position [287, 0]
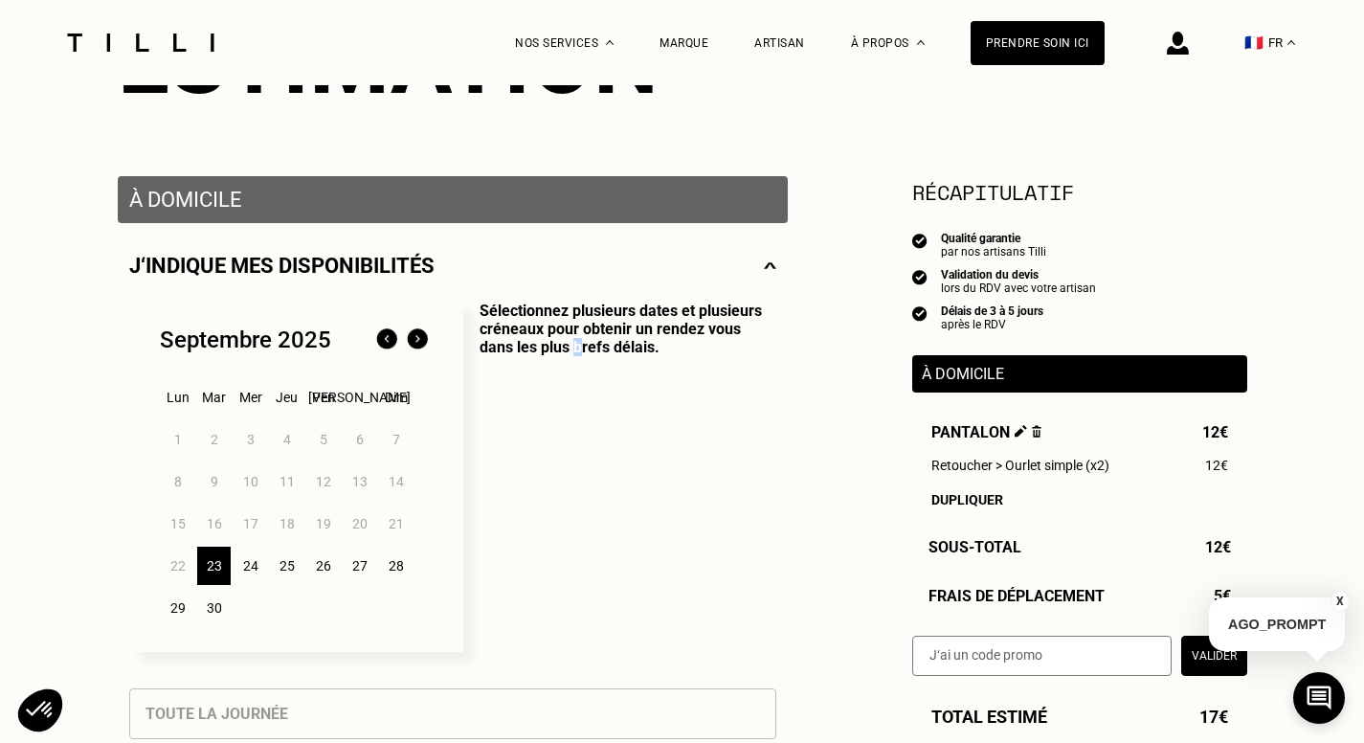
click at [540, 481] on p "Sélectionnez plusieurs dates et plusieurs créneaux pour obtenir un rendez vous …" at bounding box center [619, 476] width 313 height 350
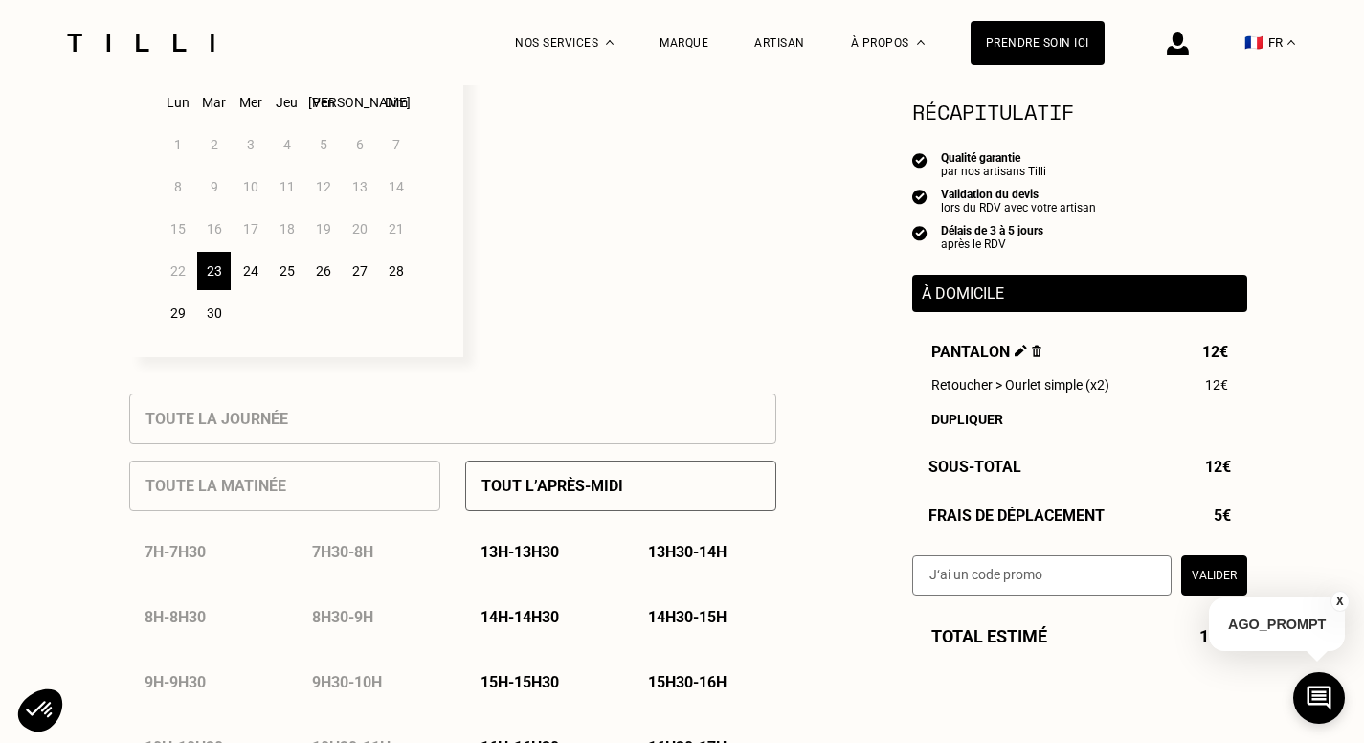
scroll to position [766, 0]
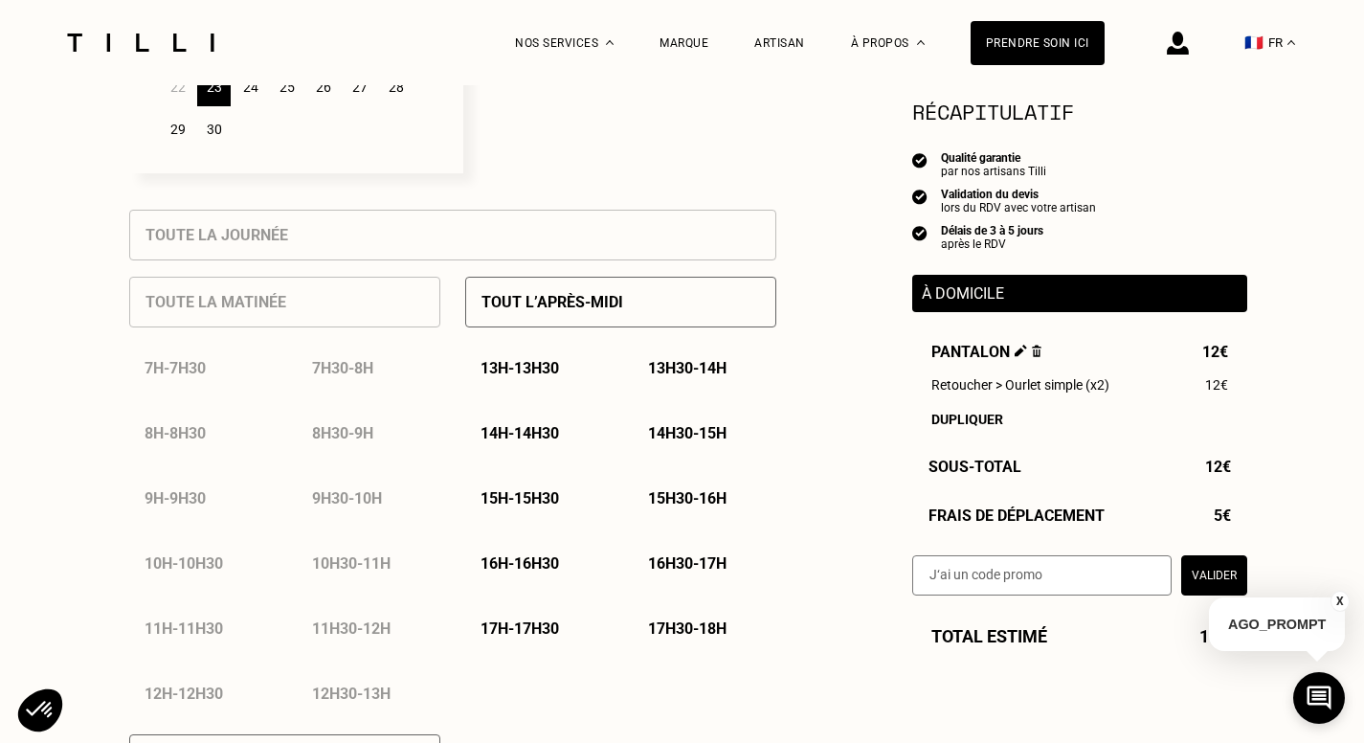
click at [705, 565] on p "16h30 - 17h" at bounding box center [687, 563] width 78 height 18
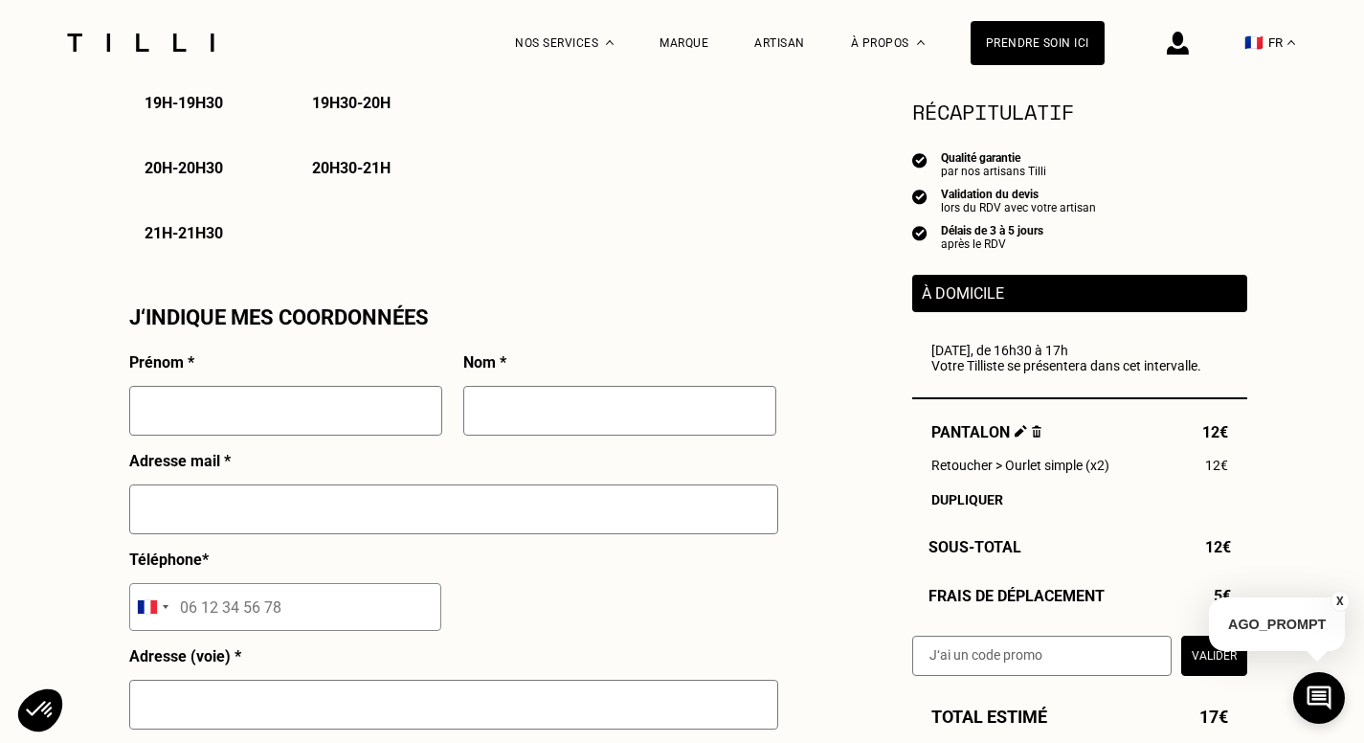
scroll to position [1531, 0]
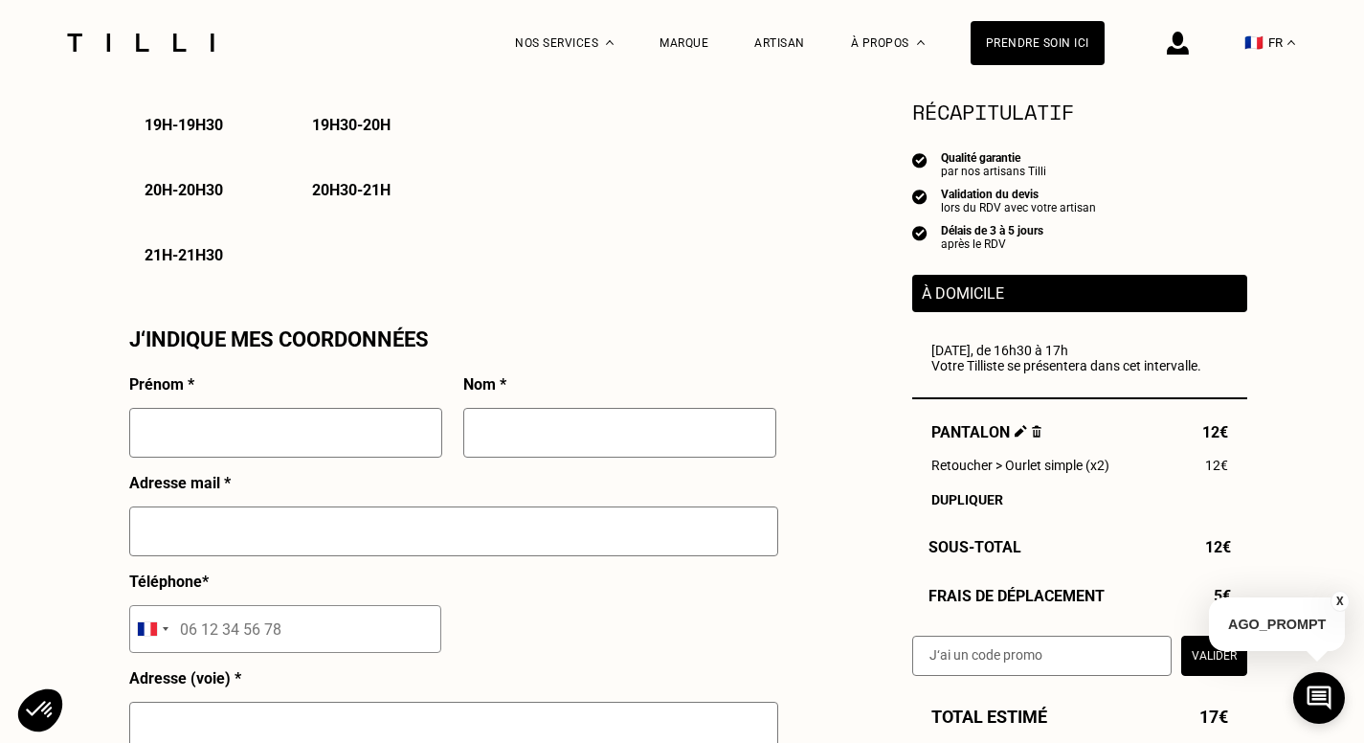
click at [287, 439] on input "text" at bounding box center [285, 433] width 313 height 50
type input "Timmy"
type input "[PERSON_NAME]"
type input "[STREET_ADDRESS][PERSON_NAME]"
type input "[GEOGRAPHIC_DATA]"
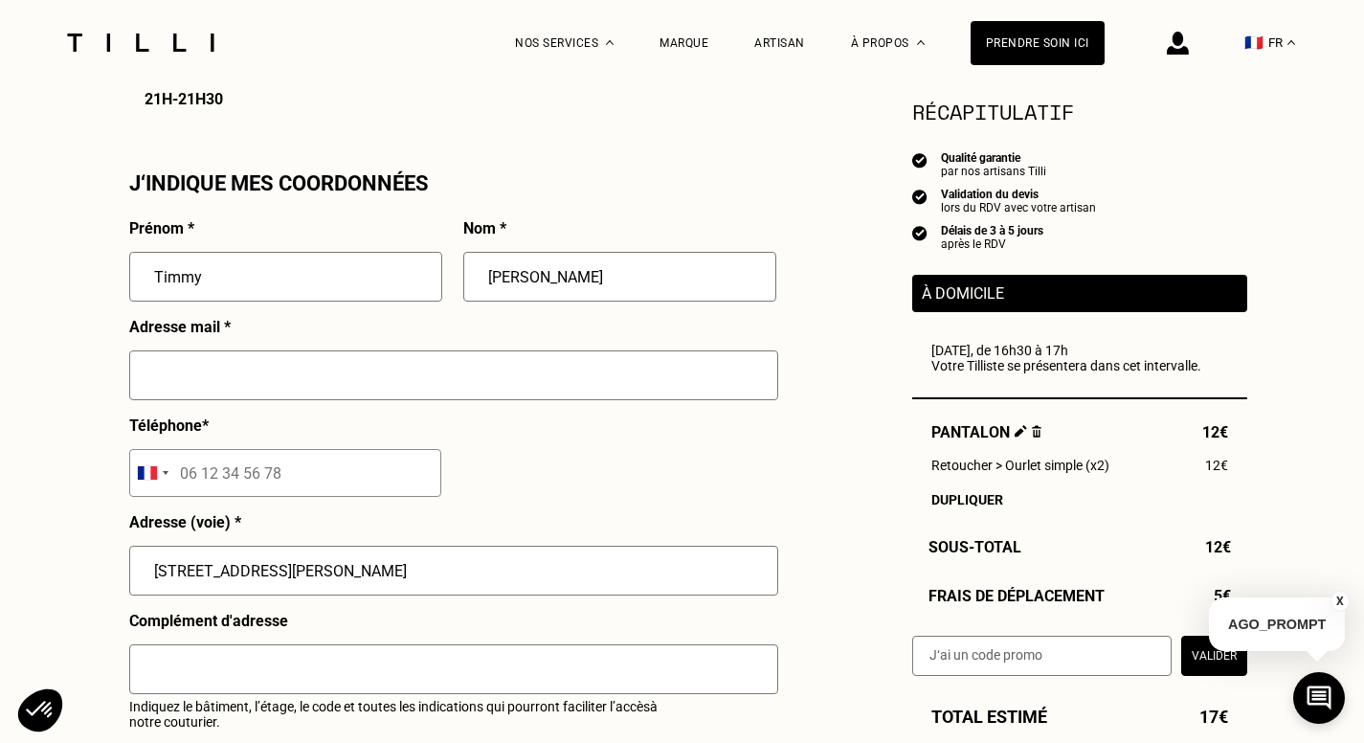
scroll to position [1722, 0]
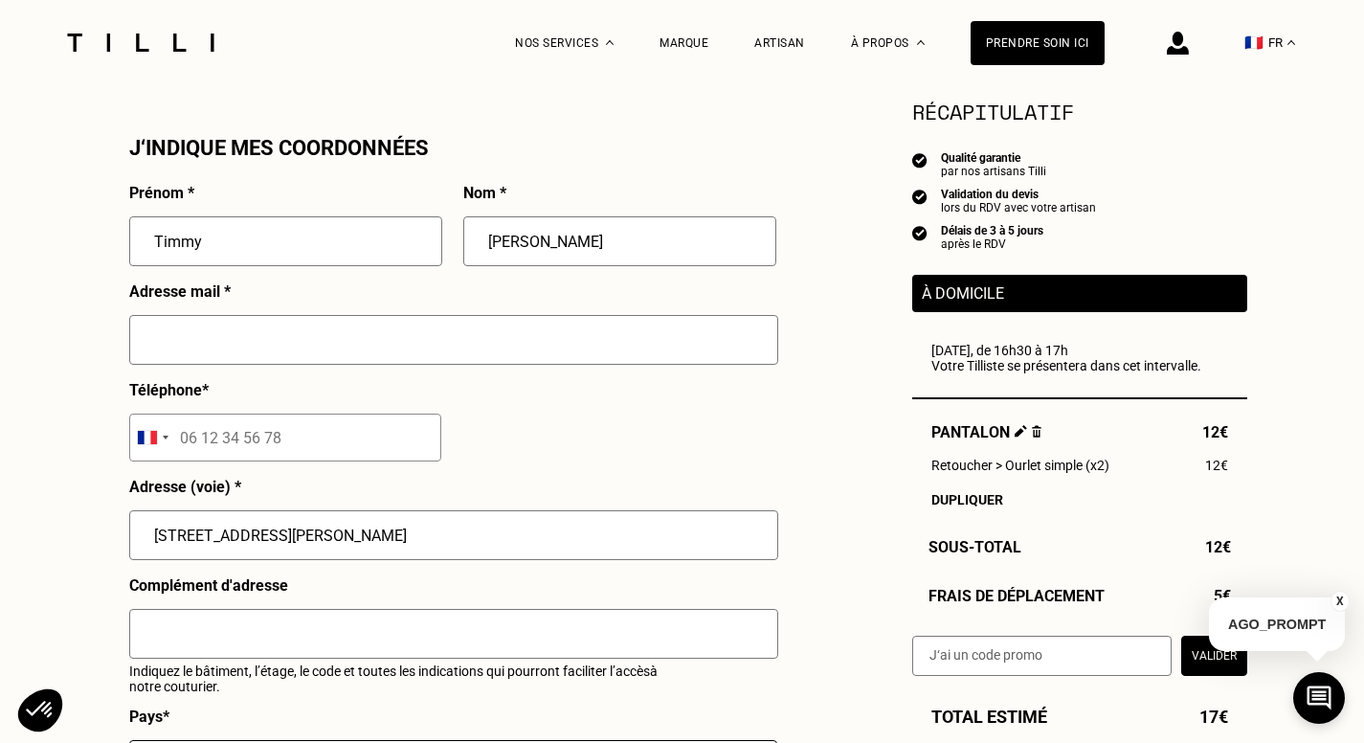
click at [404, 365] on input "text" at bounding box center [453, 340] width 649 height 50
type input "[EMAIL_ADDRESS][PERSON_NAME][DOMAIN_NAME]"
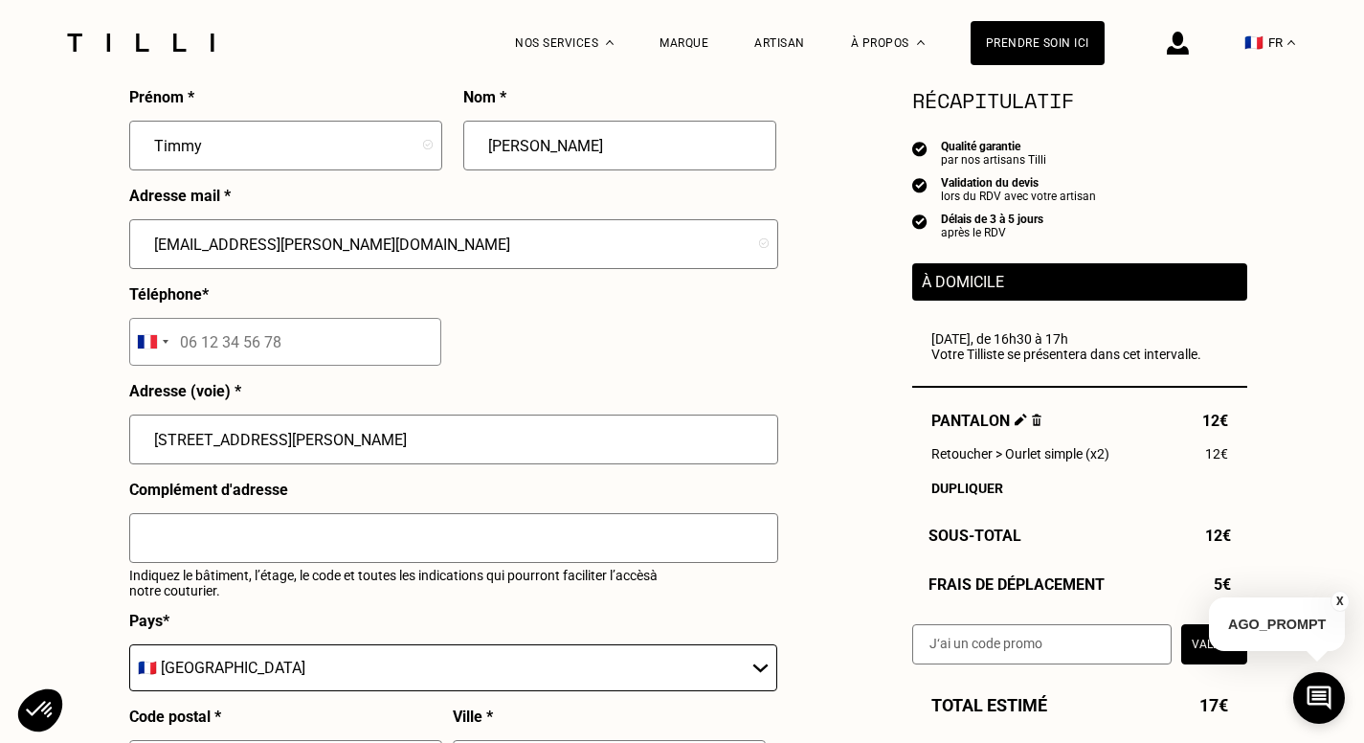
click at [302, 347] on input "tel" at bounding box center [285, 342] width 312 height 48
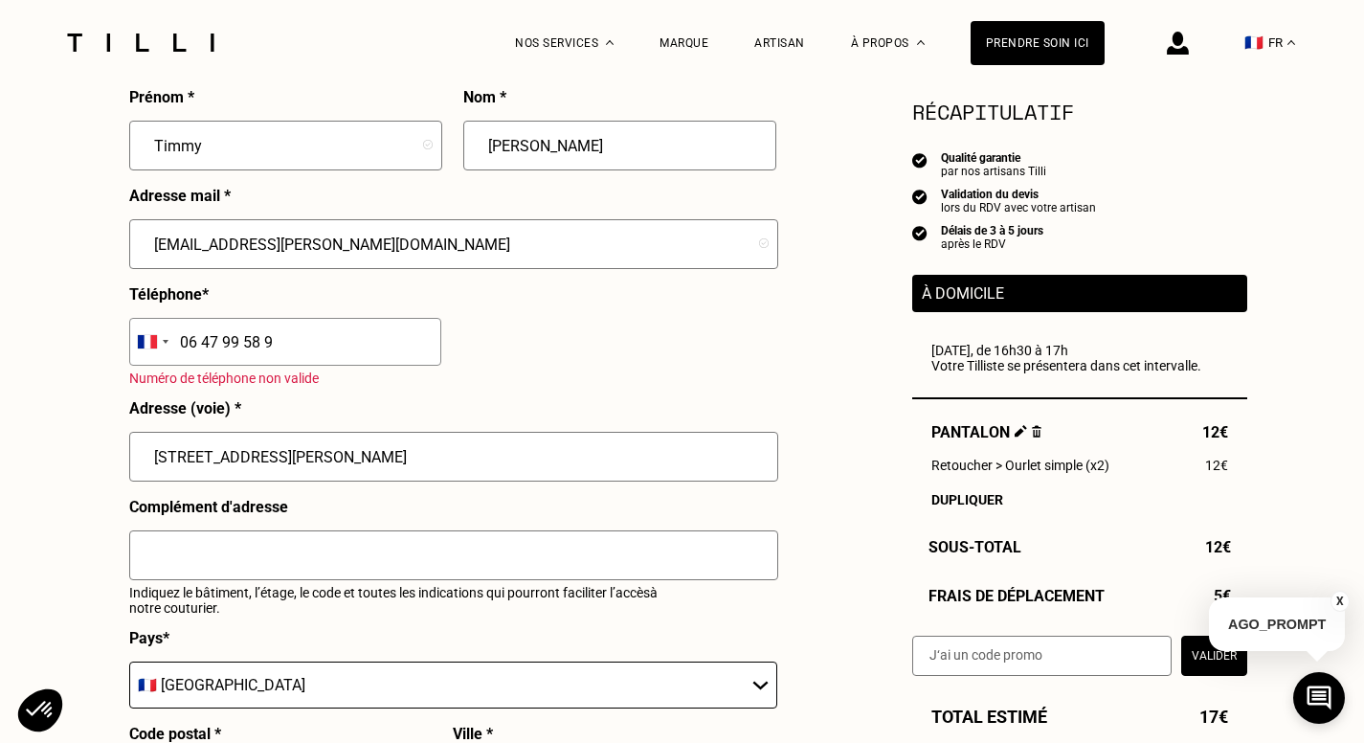
type input "06 47 99 58 99"
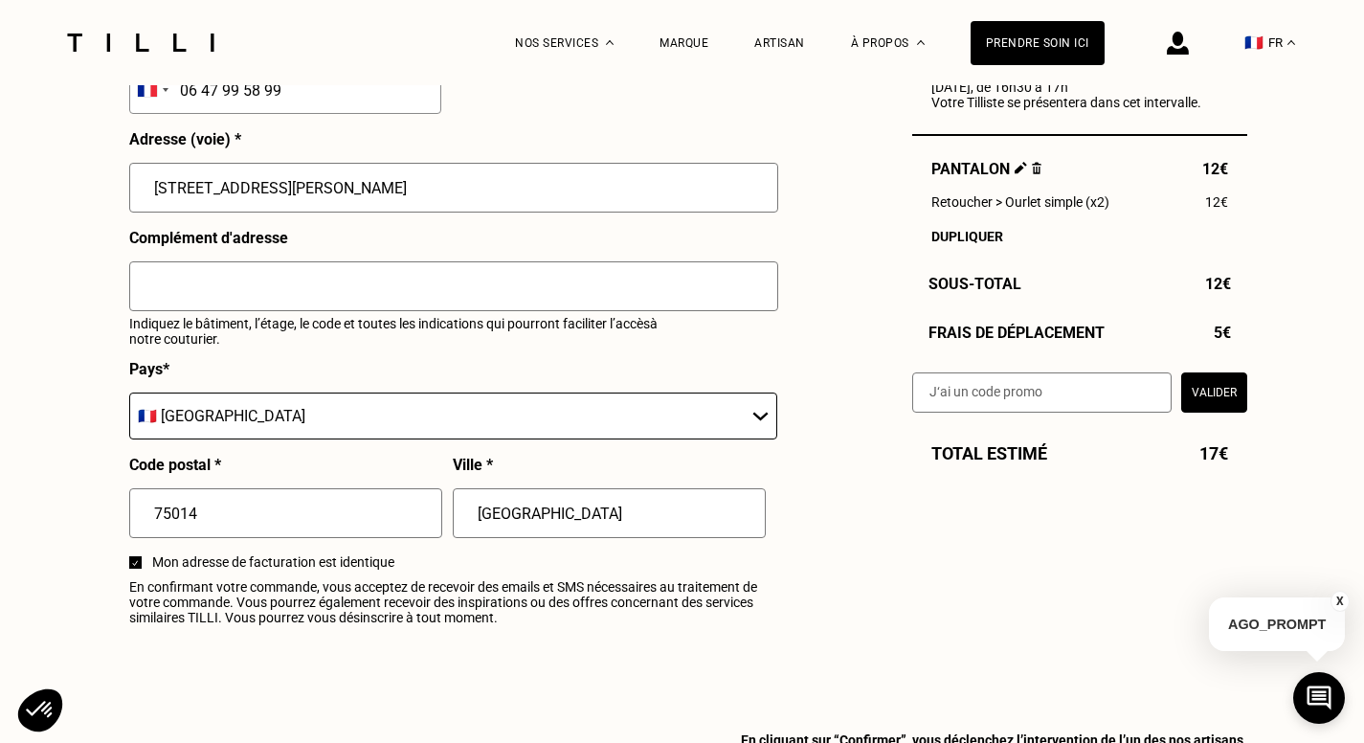
scroll to position [1914, 0]
